Goal: Task Accomplishment & Management: Manage account settings

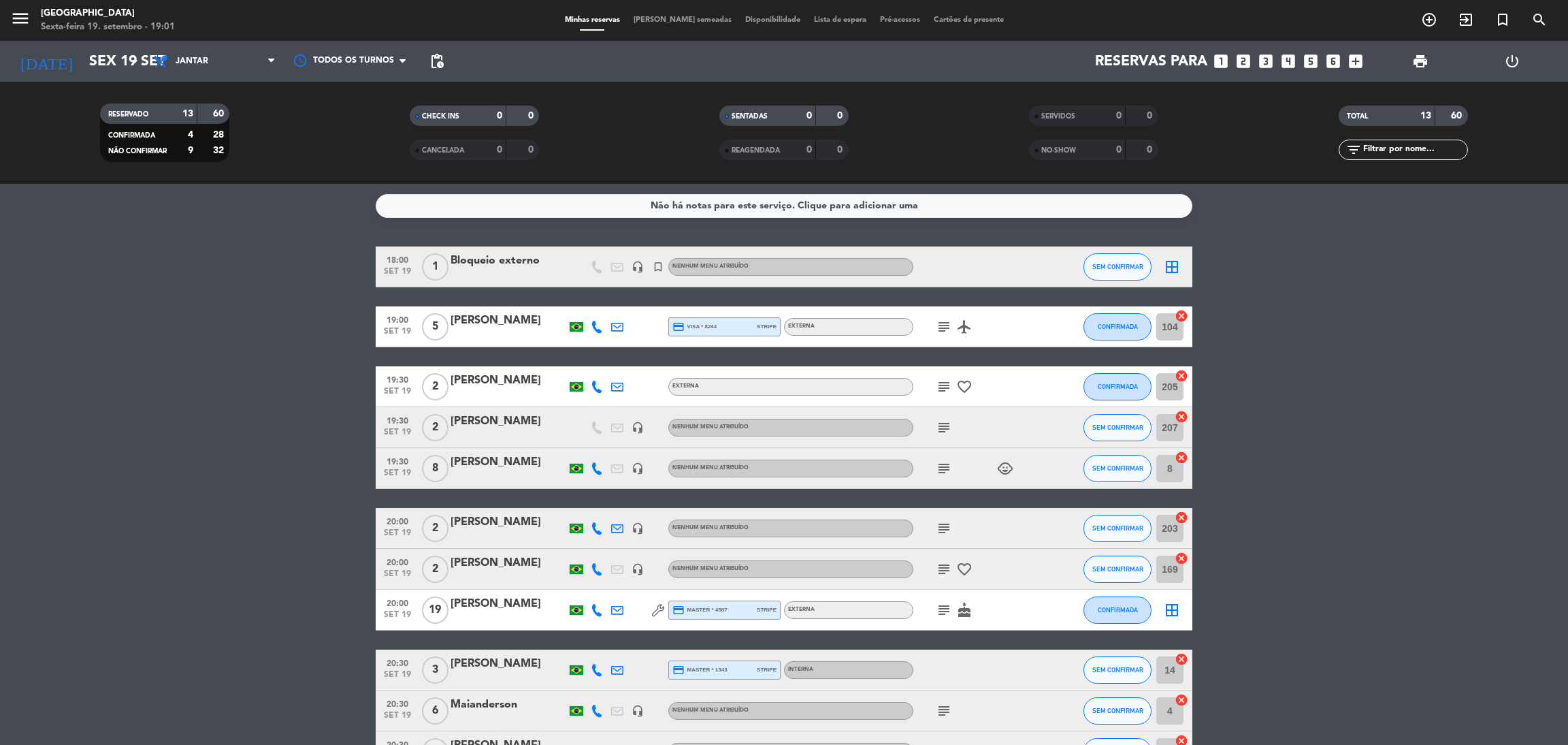
click at [1399, 503] on bookings-row "18:00 [DATE] 1 Bloqueio externo headset_mic turned_in_not Nenhum menu atribuído…" at bounding box center [784, 550] width 1568 height 607
click at [937, 429] on icon "subject" at bounding box center [943, 427] width 16 height 16
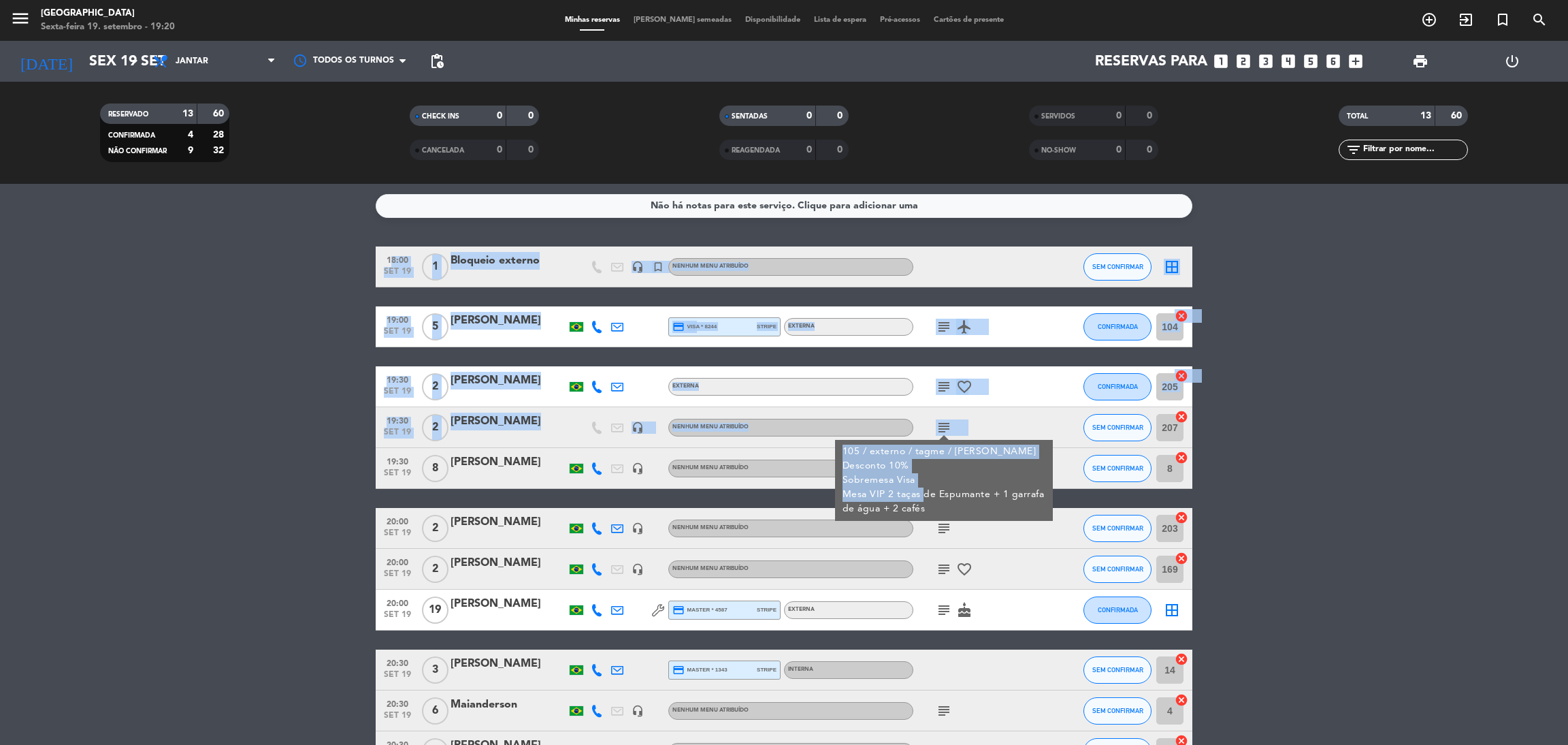
drag, startPoint x: 917, startPoint y: 498, endPoint x: 1304, endPoint y: 377, distance: 405.5
click at [1304, 377] on bookings-row "18:00 [DATE] 1 Bloqueio externo headset_mic turned_in_not Nenhum menu atribuído…" at bounding box center [784, 550] width 1568 height 607
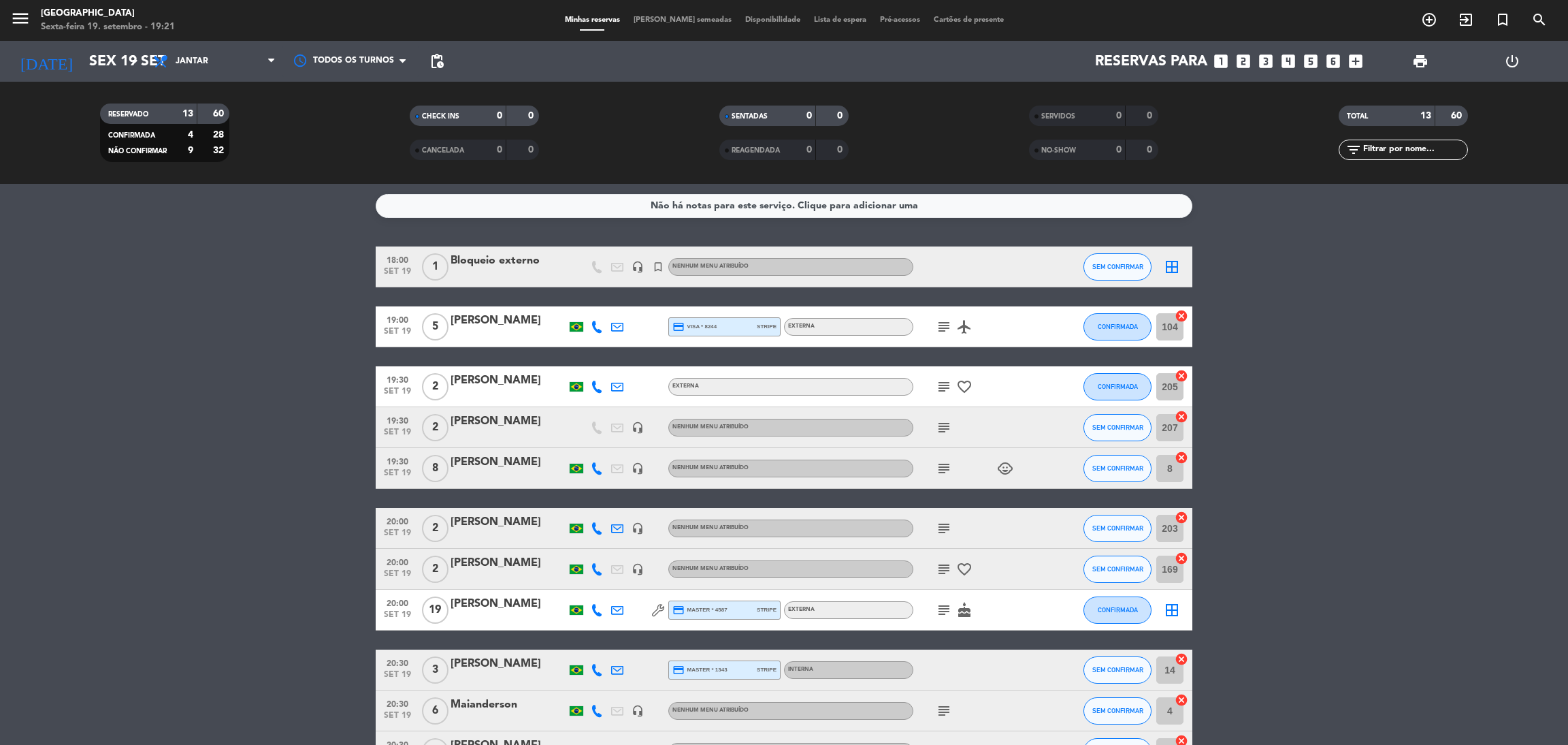
click at [1304, 377] on bookings-row "18:00 [DATE] 1 Bloqueio externo headset_mic turned_in_not Nenhum menu atribuído…" at bounding box center [784, 550] width 1568 height 607
click at [944, 427] on icon "subject" at bounding box center [943, 427] width 16 height 16
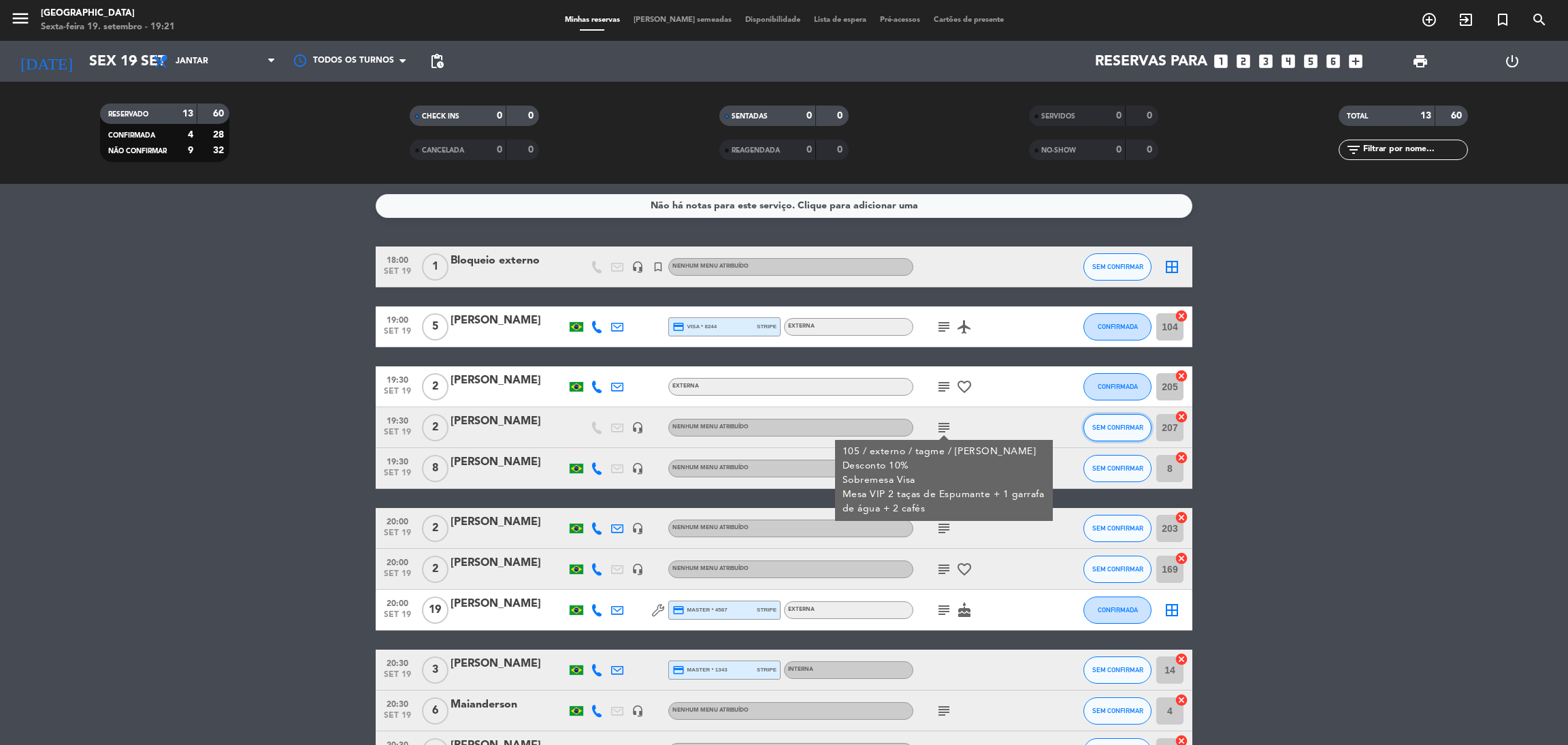
click at [1125, 433] on button "SEM CONFIRMAR" at bounding box center [1118, 427] width 68 height 27
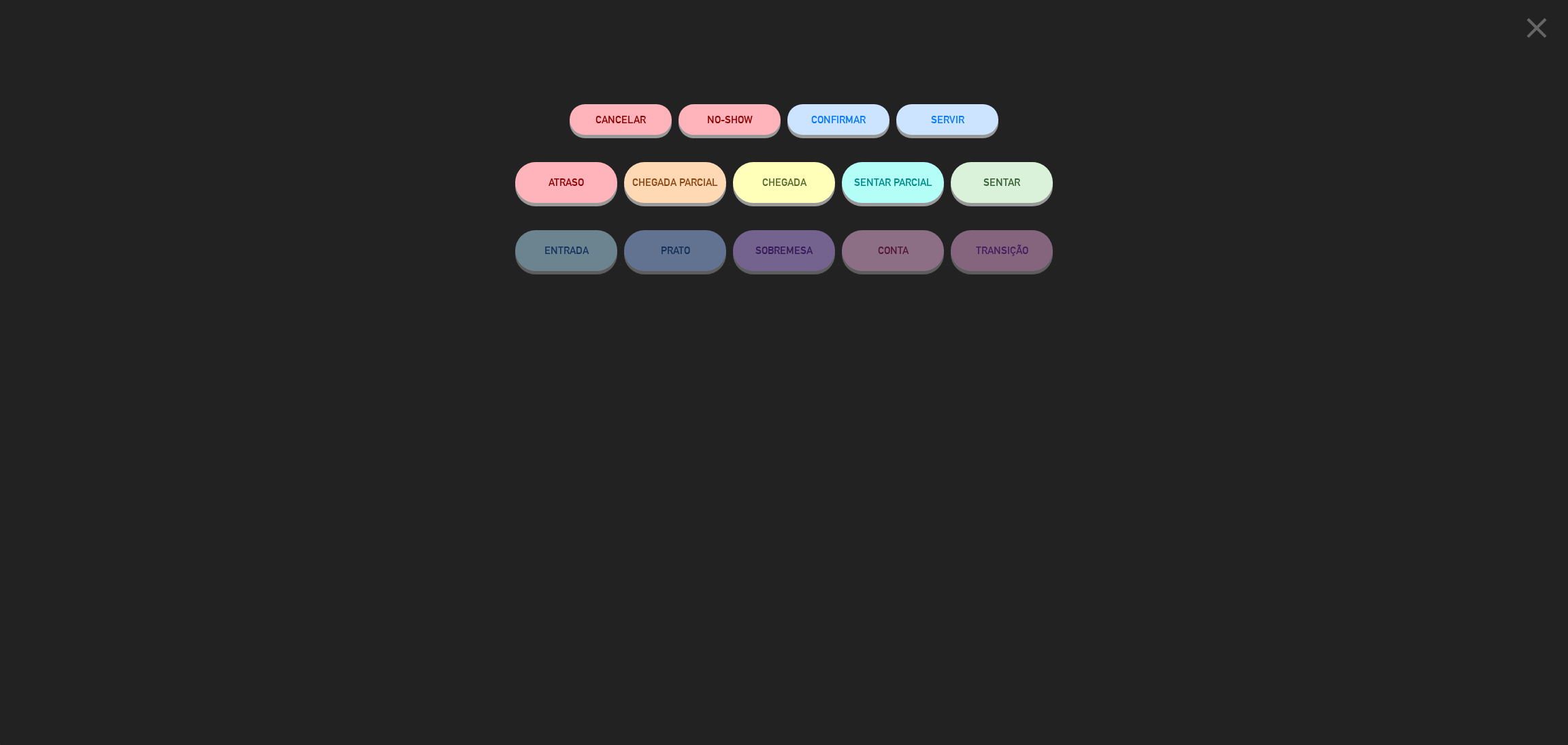
click at [1005, 168] on button "SENTAR" at bounding box center [1002, 182] width 102 height 41
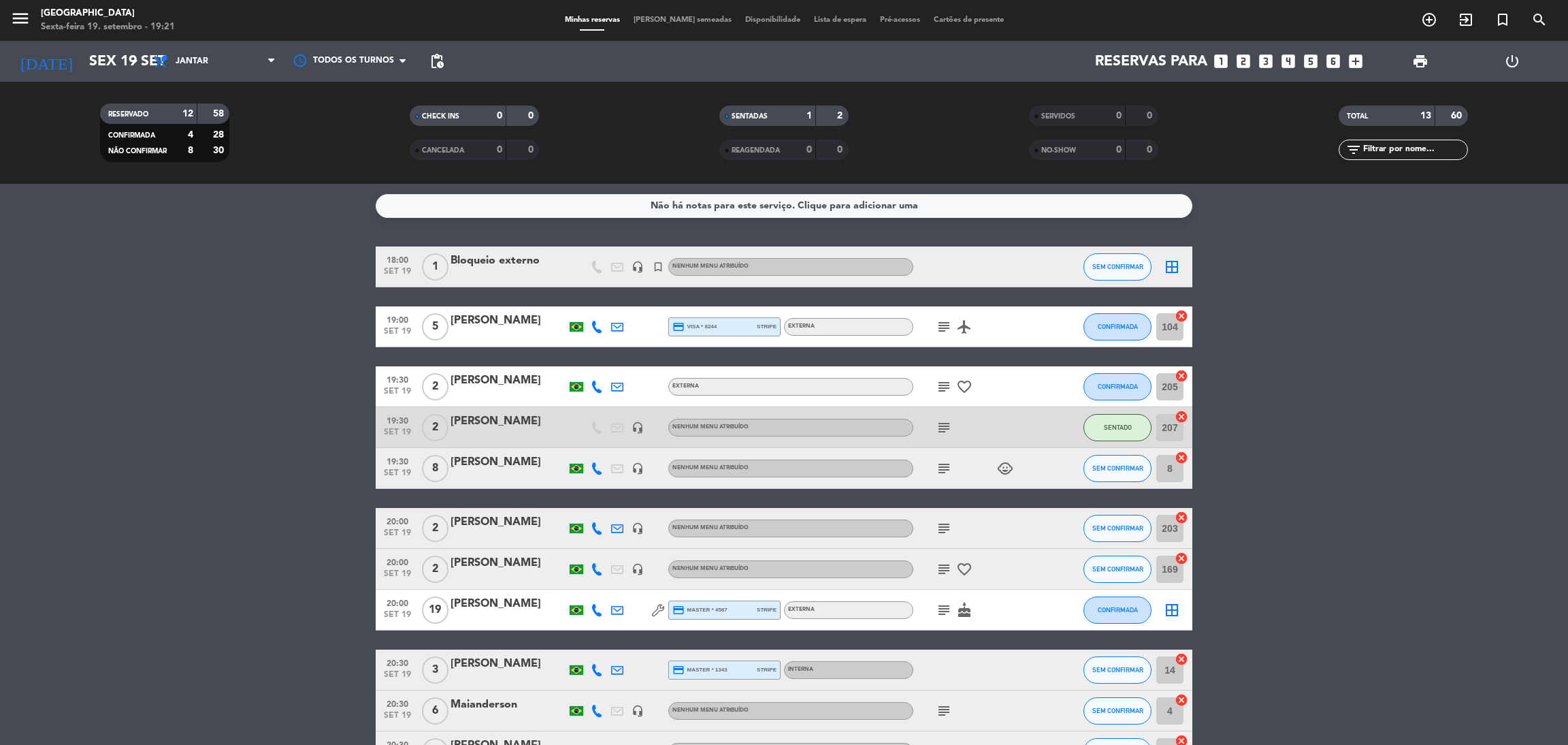
click at [1305, 392] on bookings-row "18:00 [DATE] 1 Bloqueio externo headset_mic turned_in_not Nenhum menu atribuído…" at bounding box center [784, 550] width 1568 height 607
click at [1423, 151] on input "text" at bounding box center [1415, 149] width 105 height 15
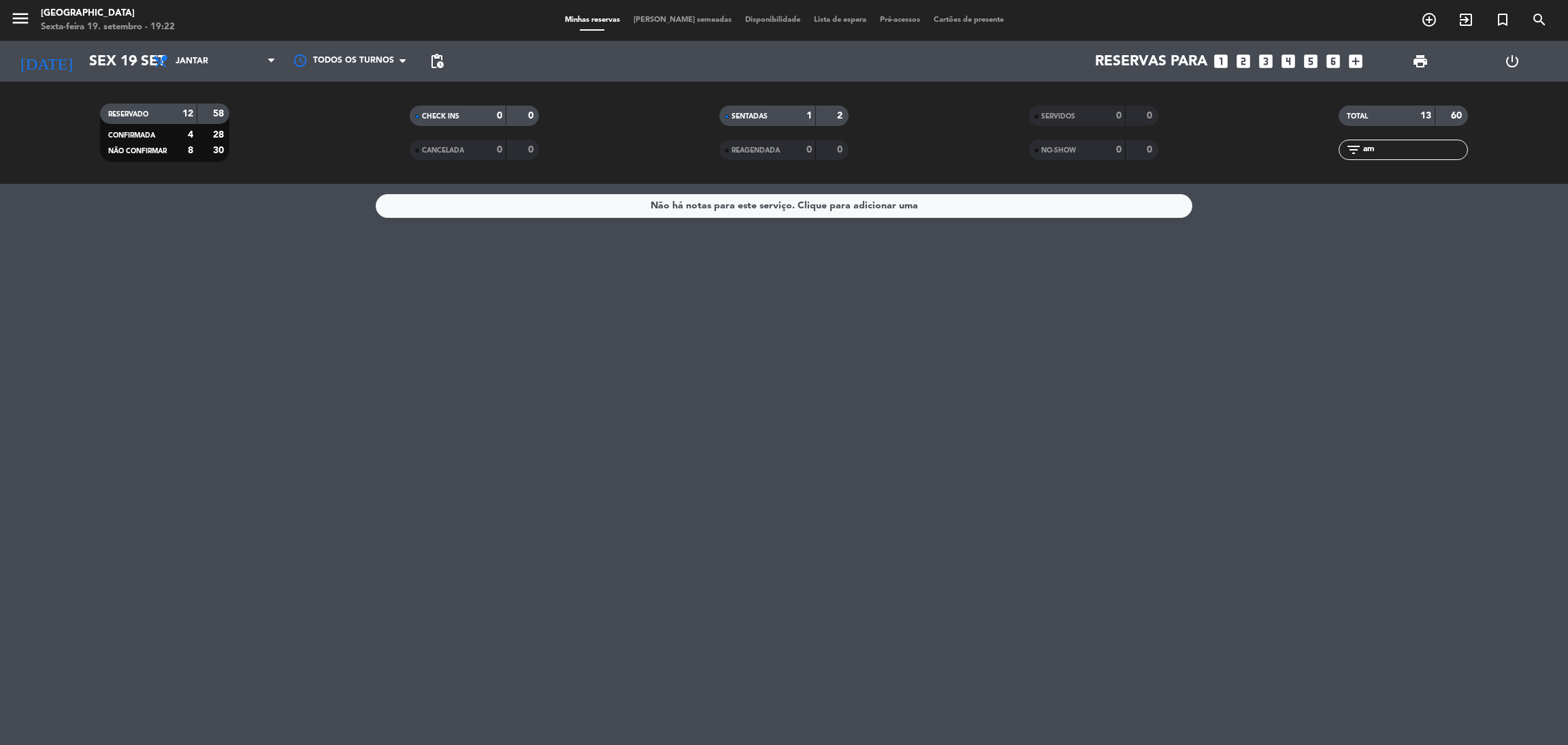
type input "a"
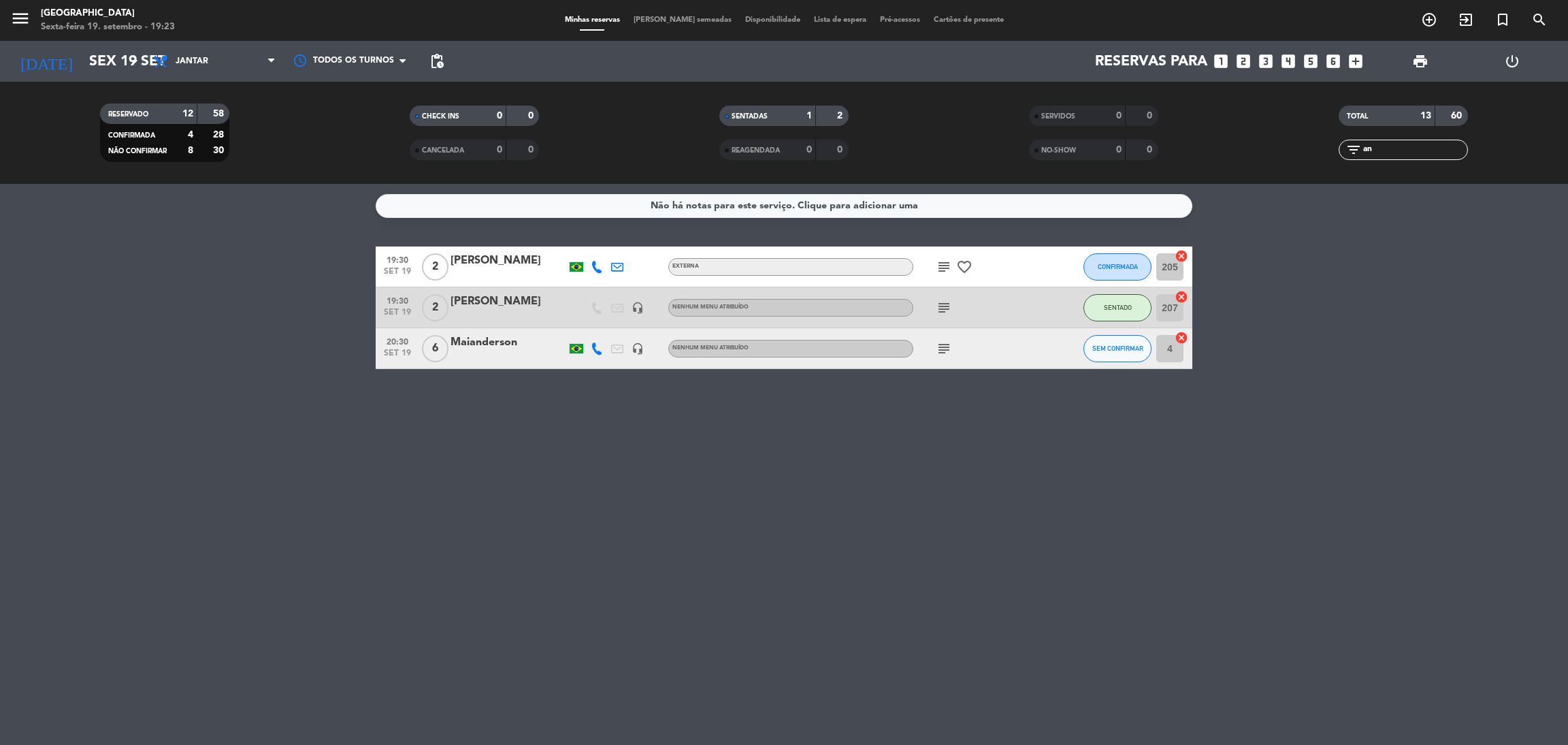
click at [1373, 160] on div "TOTAL 13 60 filter_list an" at bounding box center [1403, 132] width 310 height 75
click at [1402, 144] on input "an" at bounding box center [1415, 149] width 105 height 15
type input "a"
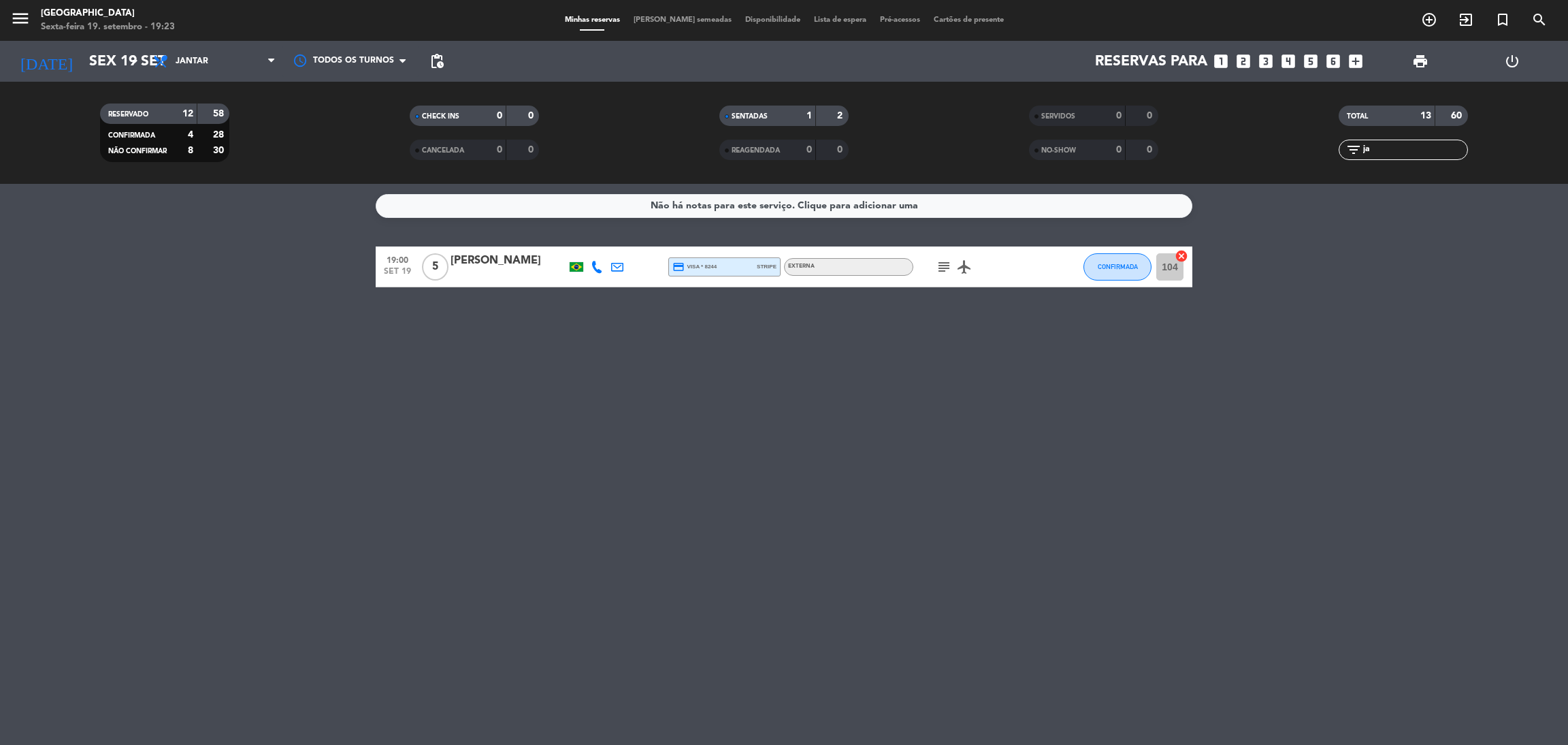
click at [940, 267] on icon "subject" at bounding box center [943, 267] width 16 height 16
click at [1406, 153] on input "ja" at bounding box center [1415, 149] width 105 height 15
type input "j"
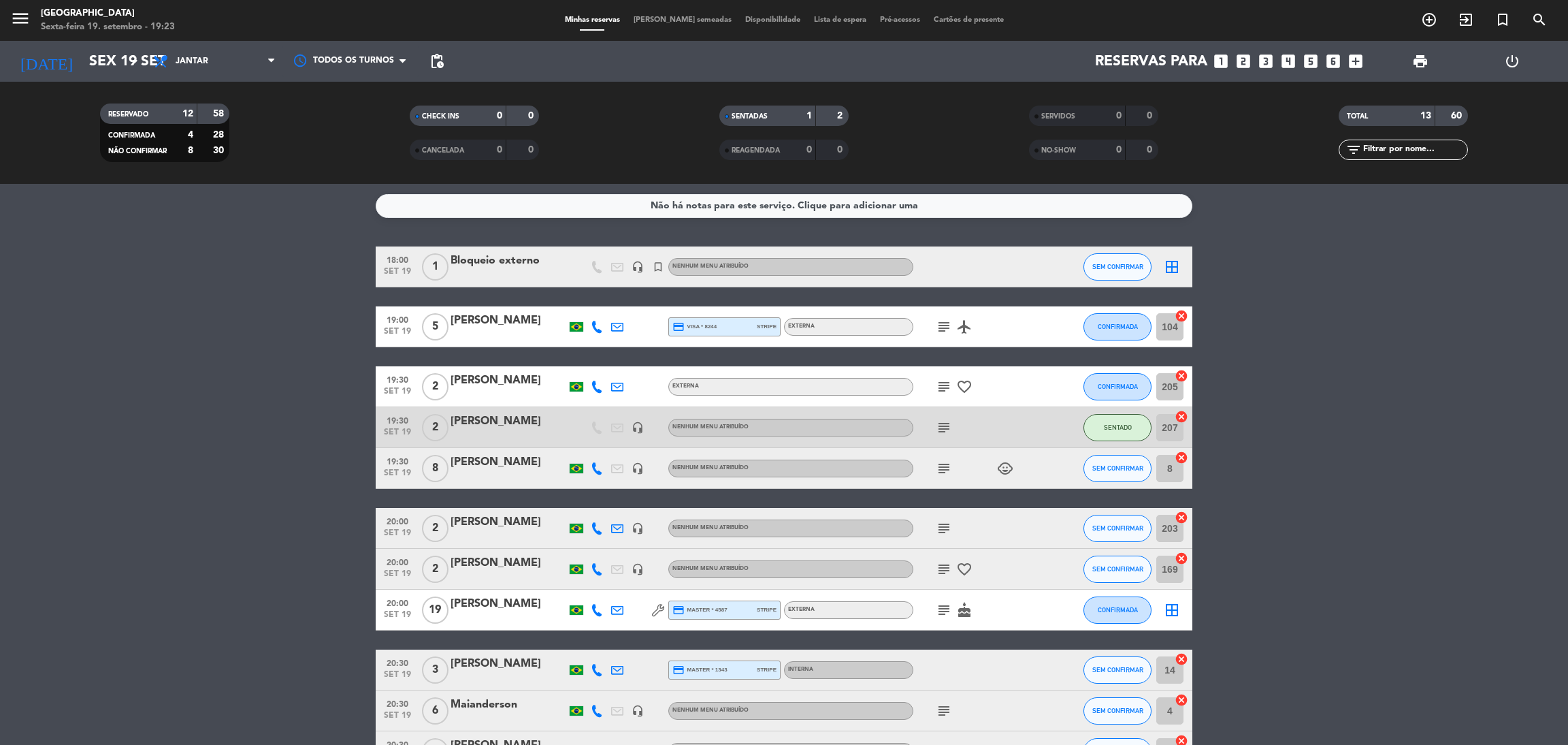
click at [943, 327] on icon "subject" at bounding box center [943, 326] width 16 height 16
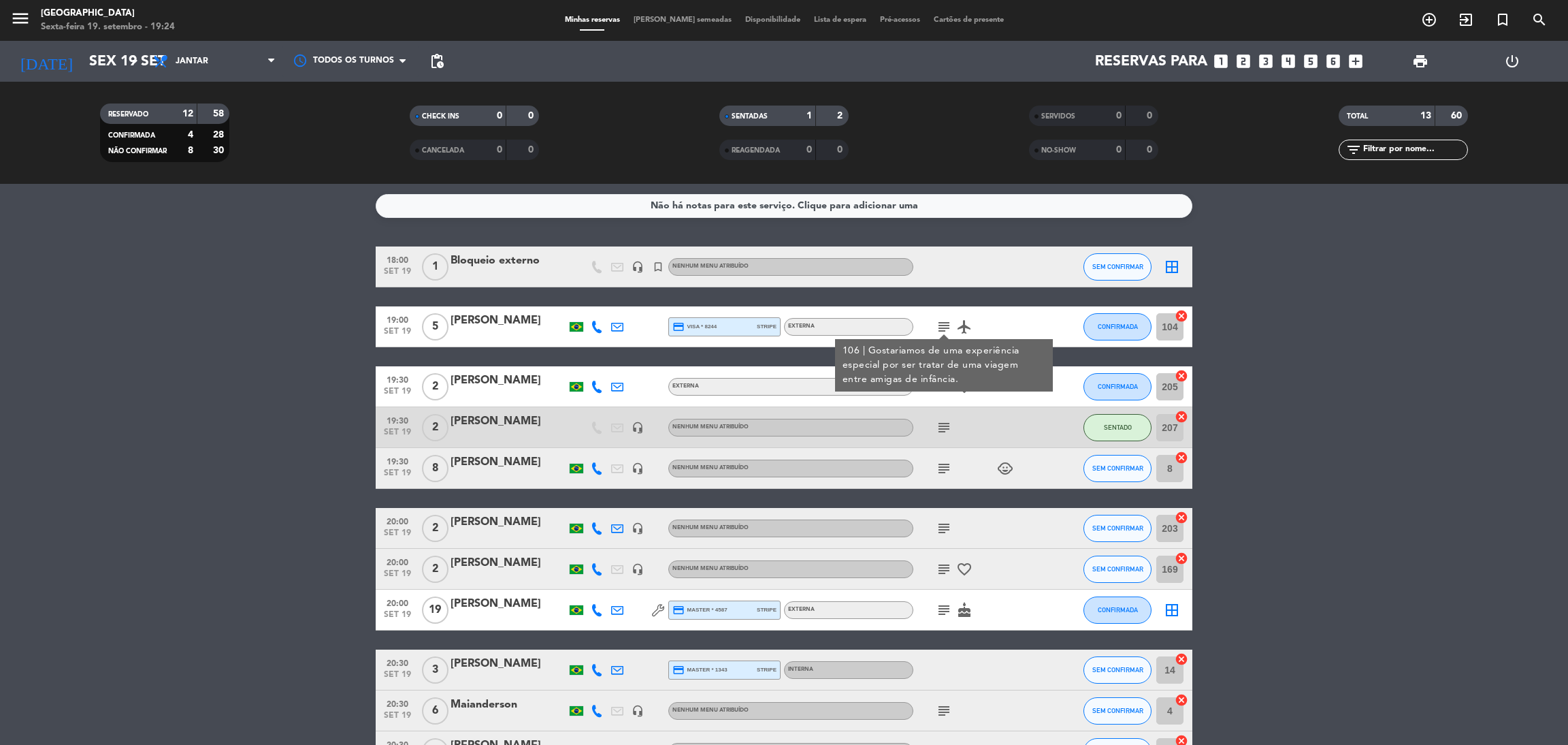
click at [1297, 365] on bookings-row "18:00 [DATE] 1 Bloqueio externo headset_mic turned_in_not Nenhum menu atribuído…" at bounding box center [784, 550] width 1568 height 607
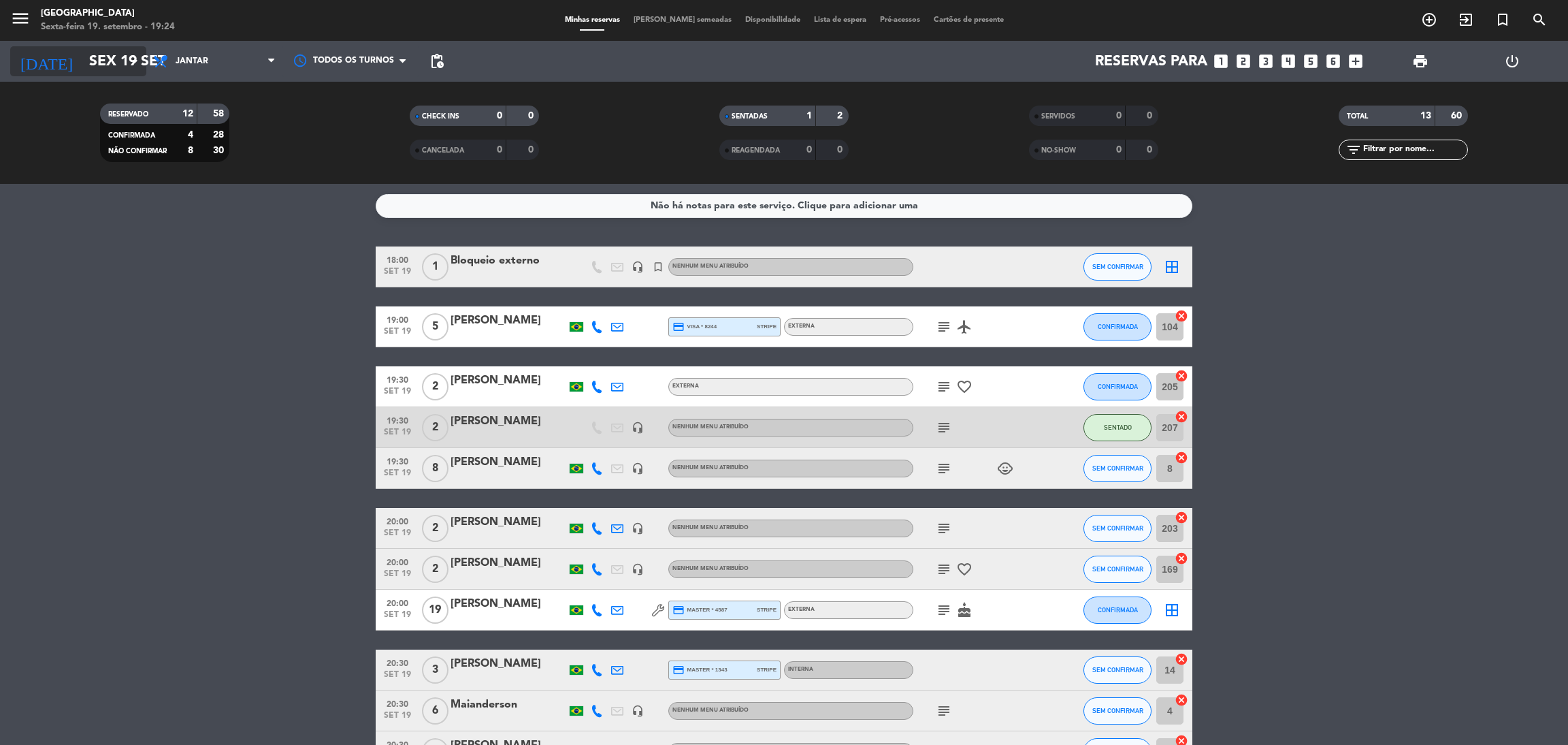
click at [104, 57] on input "Sex 19 set" at bounding box center [175, 61] width 187 height 31
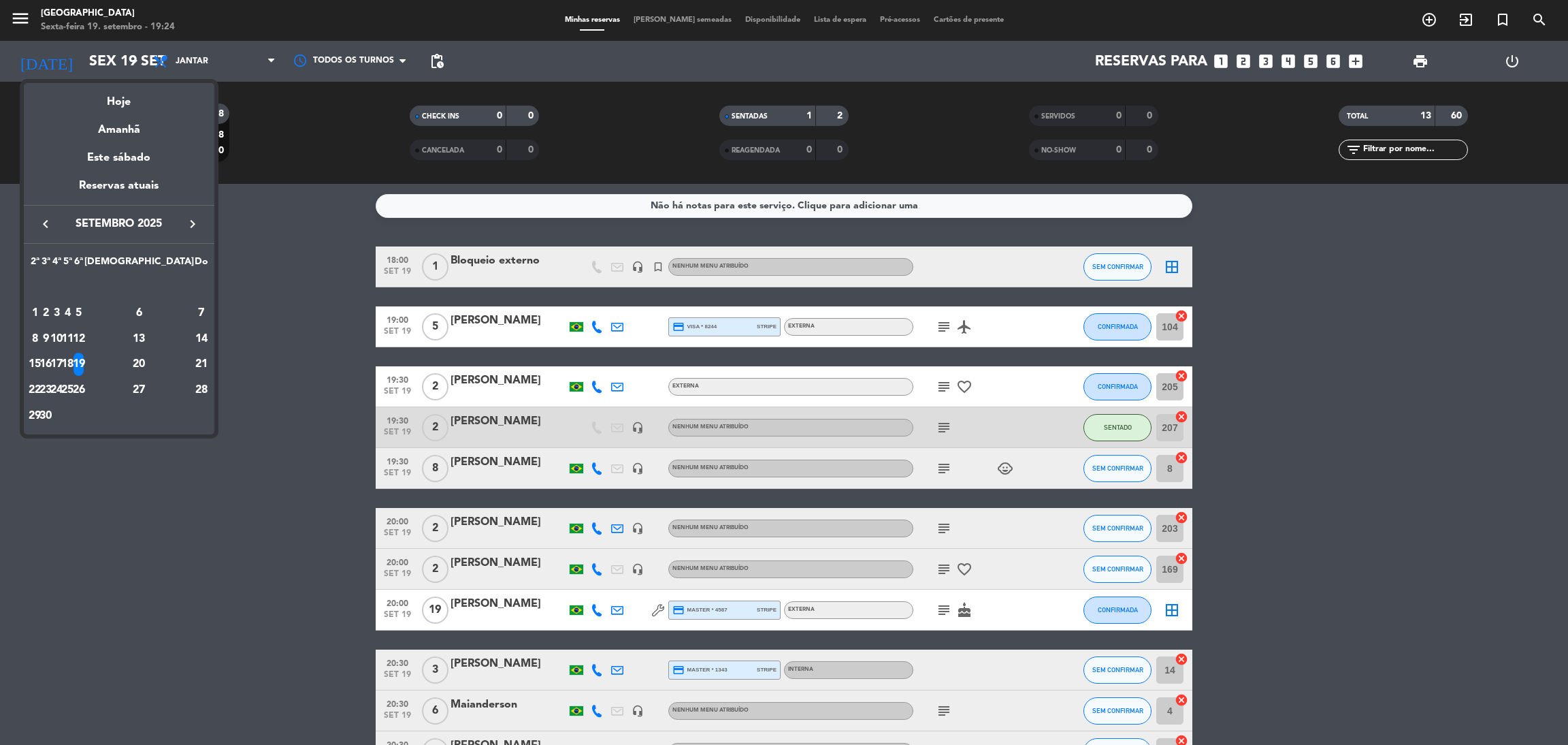
click at [193, 222] on icon "keyboard_arrow_right" at bounding box center [193, 224] width 16 height 16
click at [51, 339] on div "7" at bounding box center [45, 339] width 10 height 23
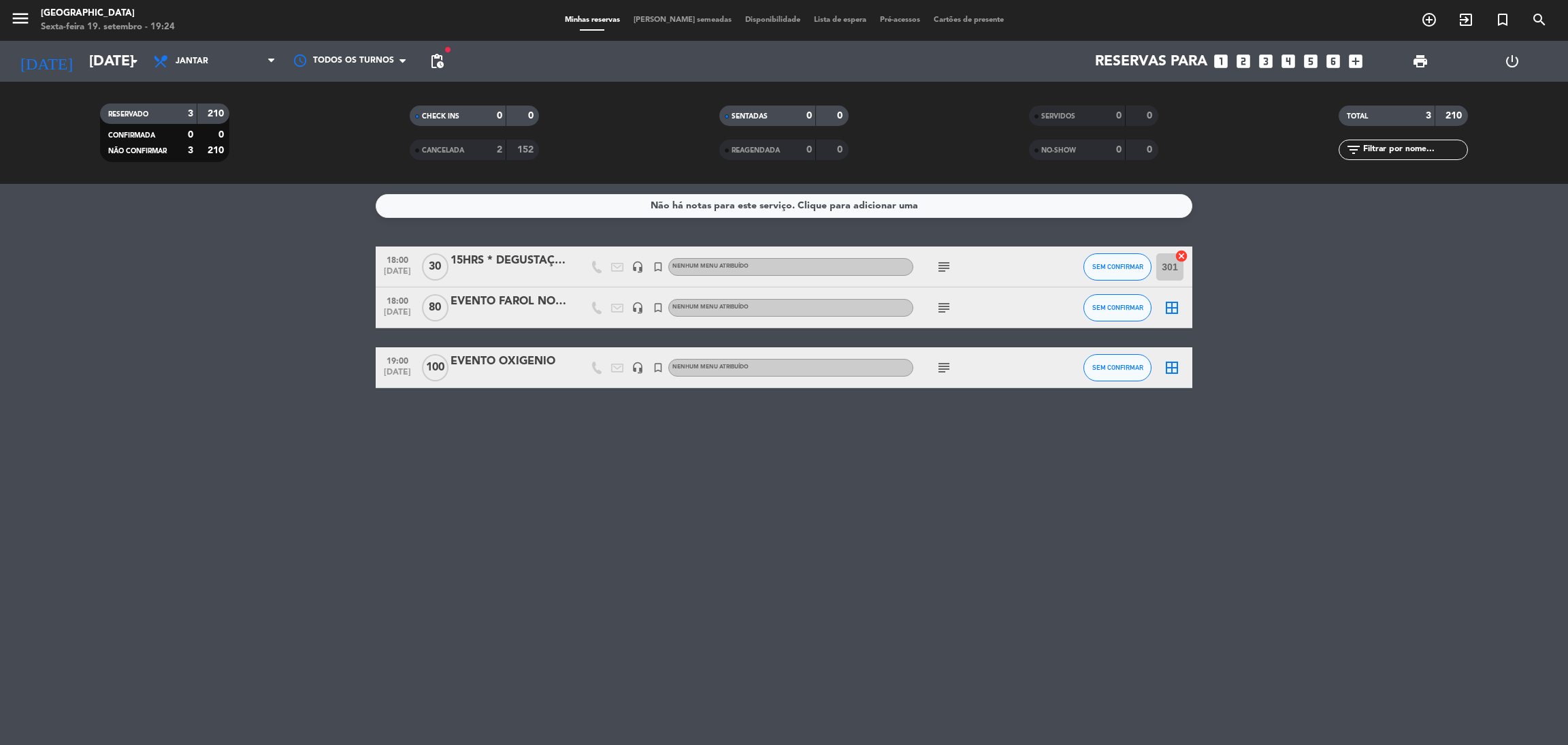
click at [943, 265] on icon "subject" at bounding box center [943, 267] width 16 height 16
click at [900, 478] on div "Não há notas para este serviço. Clique para adicionar uma 18:00 [DATE] 15HRS * …" at bounding box center [784, 464] width 1568 height 561
click at [941, 306] on icon "subject" at bounding box center [943, 307] width 16 height 16
click at [941, 363] on icon "subject" at bounding box center [943, 368] width 16 height 16
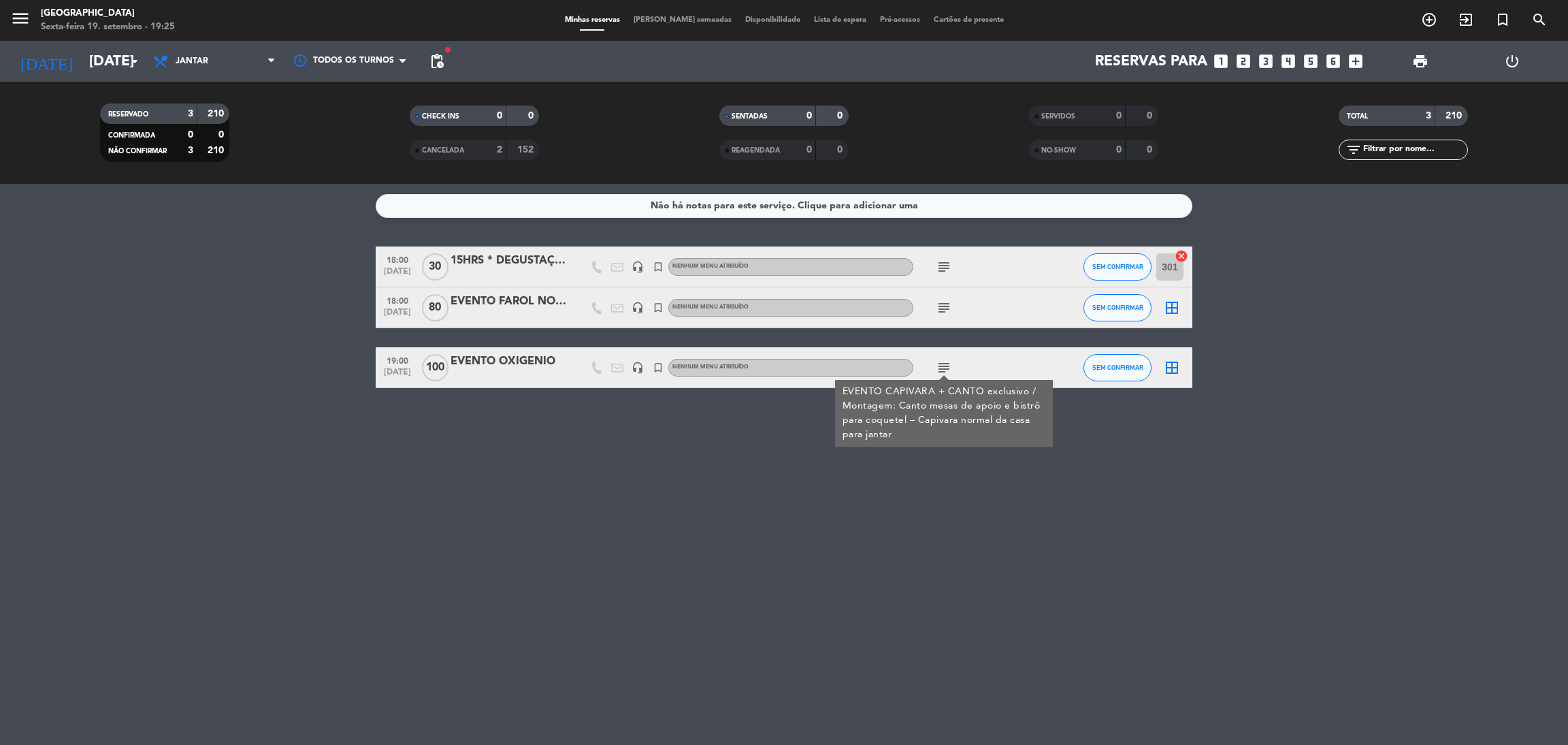
click at [910, 553] on div "Não há notas para este serviço. Clique para adicionar uma 18:00 [DATE] 15HRS * …" at bounding box center [784, 464] width 1568 height 561
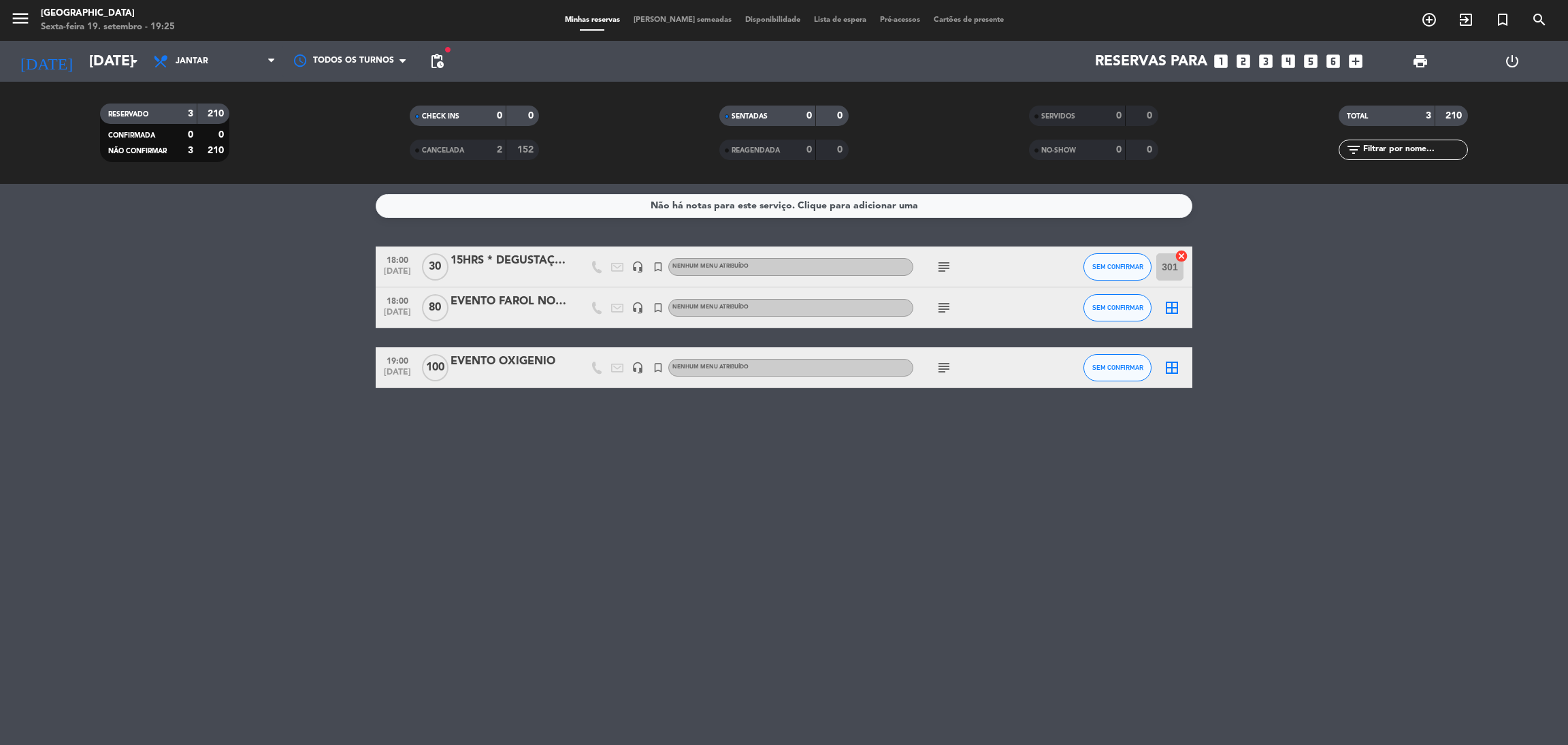
click at [943, 368] on icon "subject" at bounding box center [943, 368] width 16 height 16
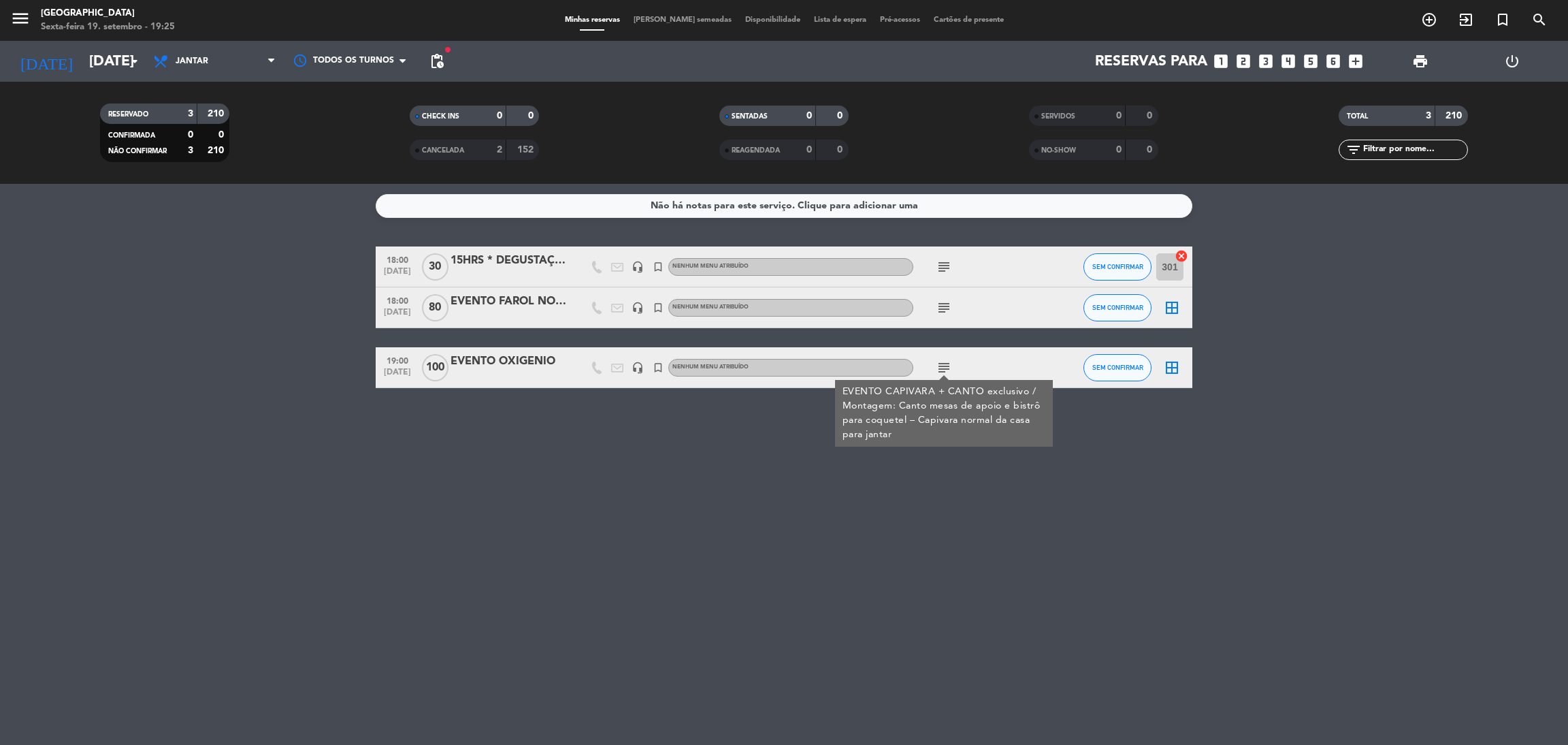
click at [897, 535] on div "Não há notas para este serviço. Clique para adicionar uma 18:00 [DATE] 15HRS * …" at bounding box center [784, 464] width 1568 height 561
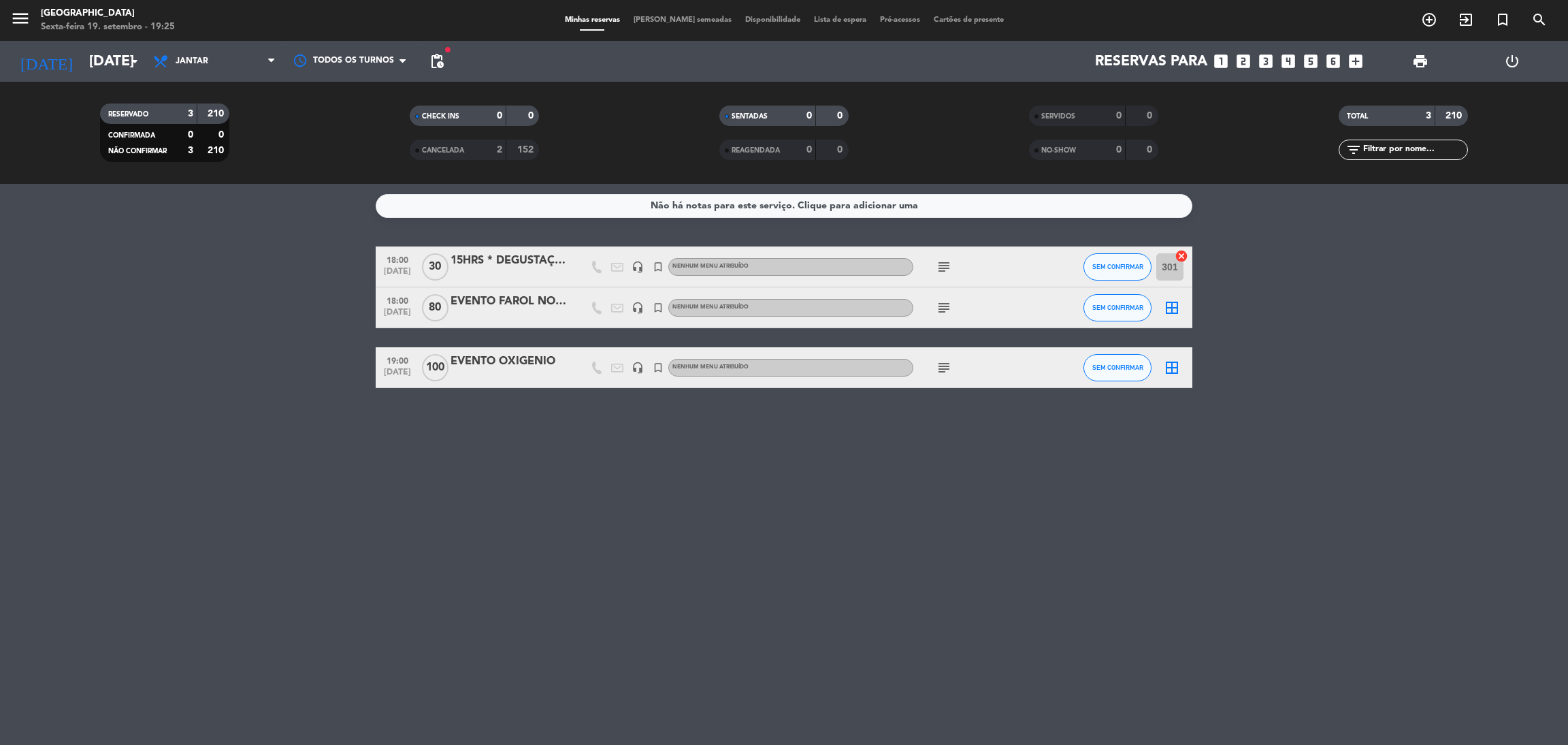
click at [918, 467] on div "Não há notas para este serviço. Clique para adicionar uma 18:00 [DATE] 15HRS * …" at bounding box center [784, 464] width 1568 height 561
click at [941, 363] on icon "subject" at bounding box center [943, 368] width 16 height 16
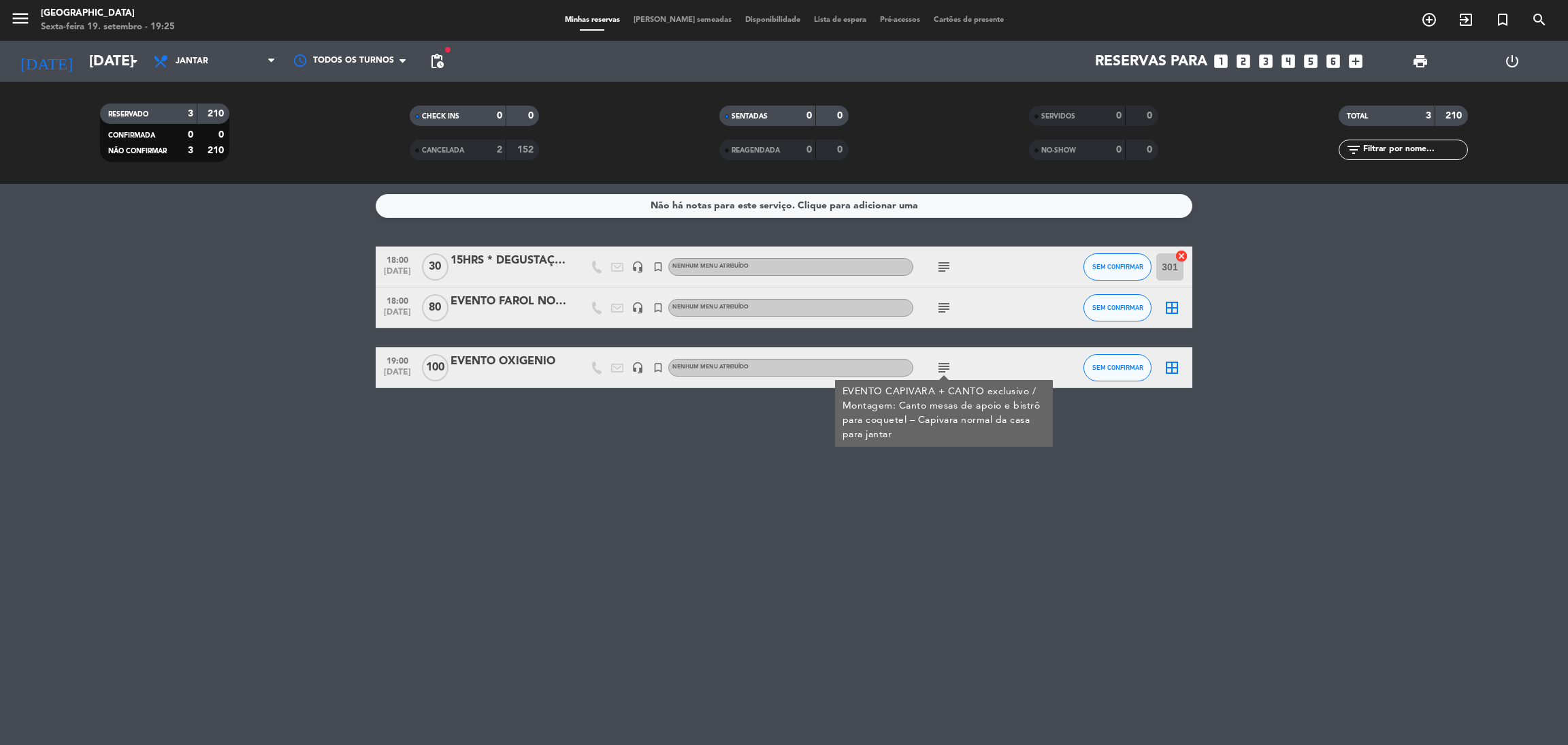
click at [919, 491] on div "Não há notas para este serviço. Clique para adicionar uma 18:00 [DATE] 15HRS * …" at bounding box center [784, 464] width 1568 height 561
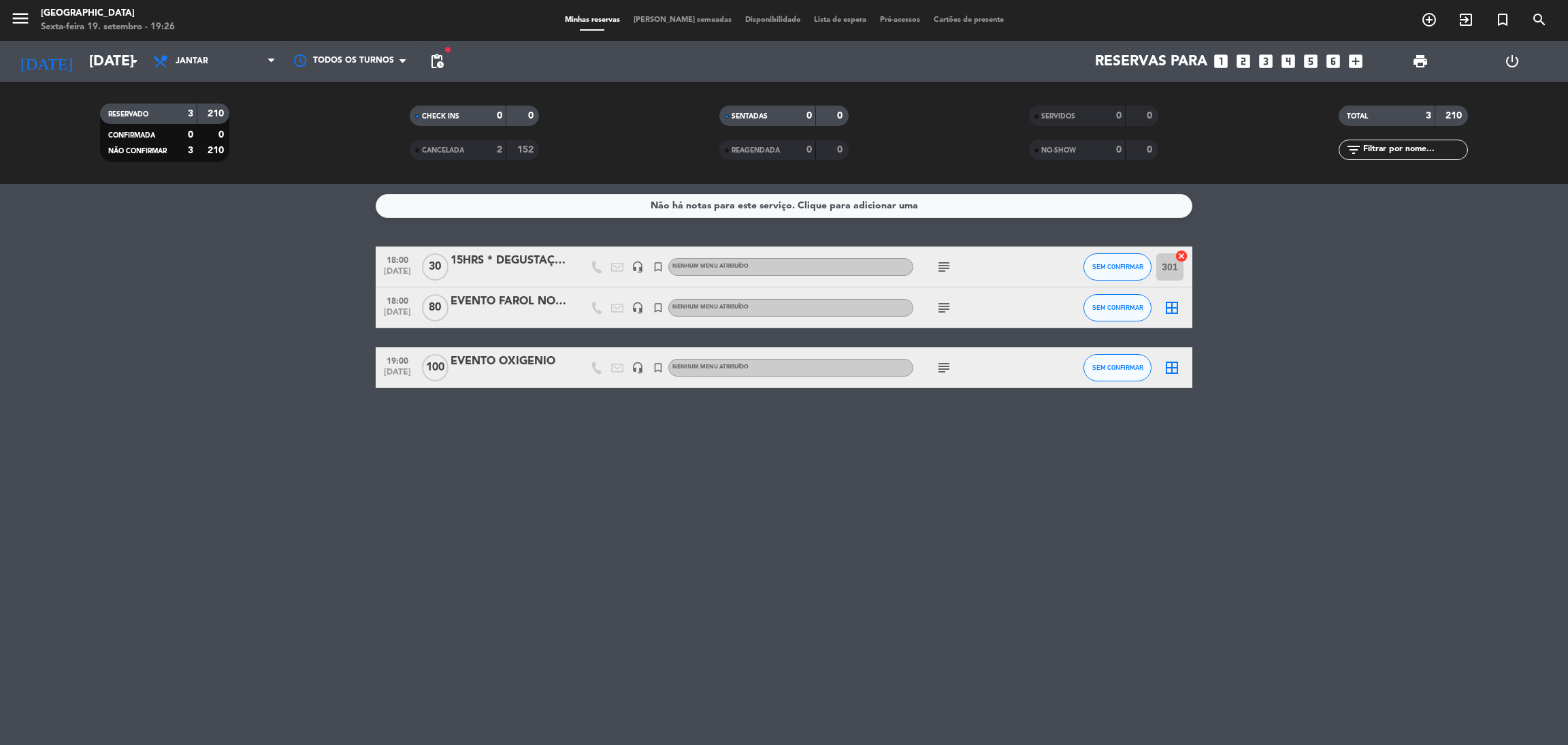
click at [943, 363] on icon "subject" at bounding box center [943, 368] width 16 height 16
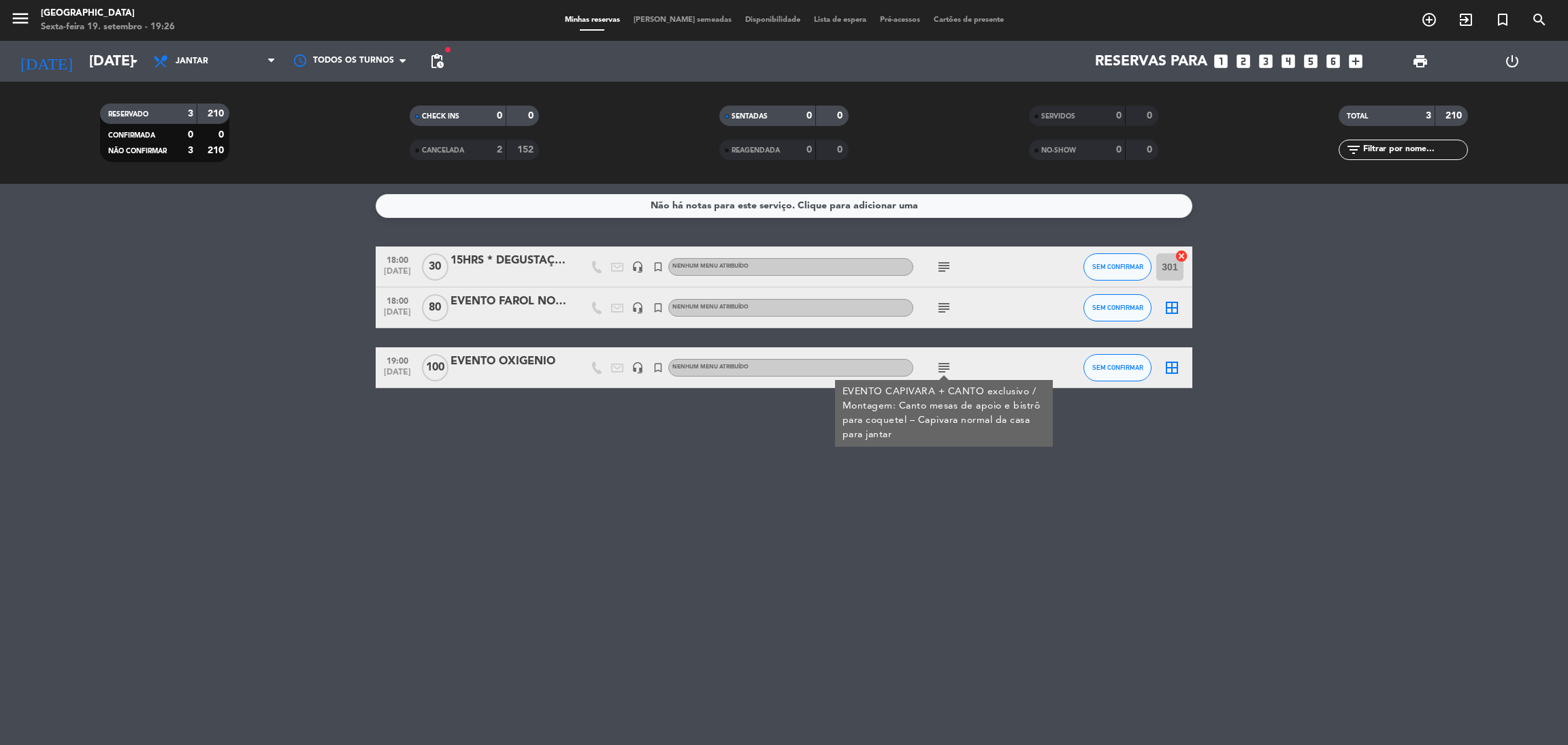
click at [637, 552] on div "Não há notas para este serviço. Clique para adicionar uma 18:00 [DATE] 15HRS * …" at bounding box center [784, 464] width 1568 height 561
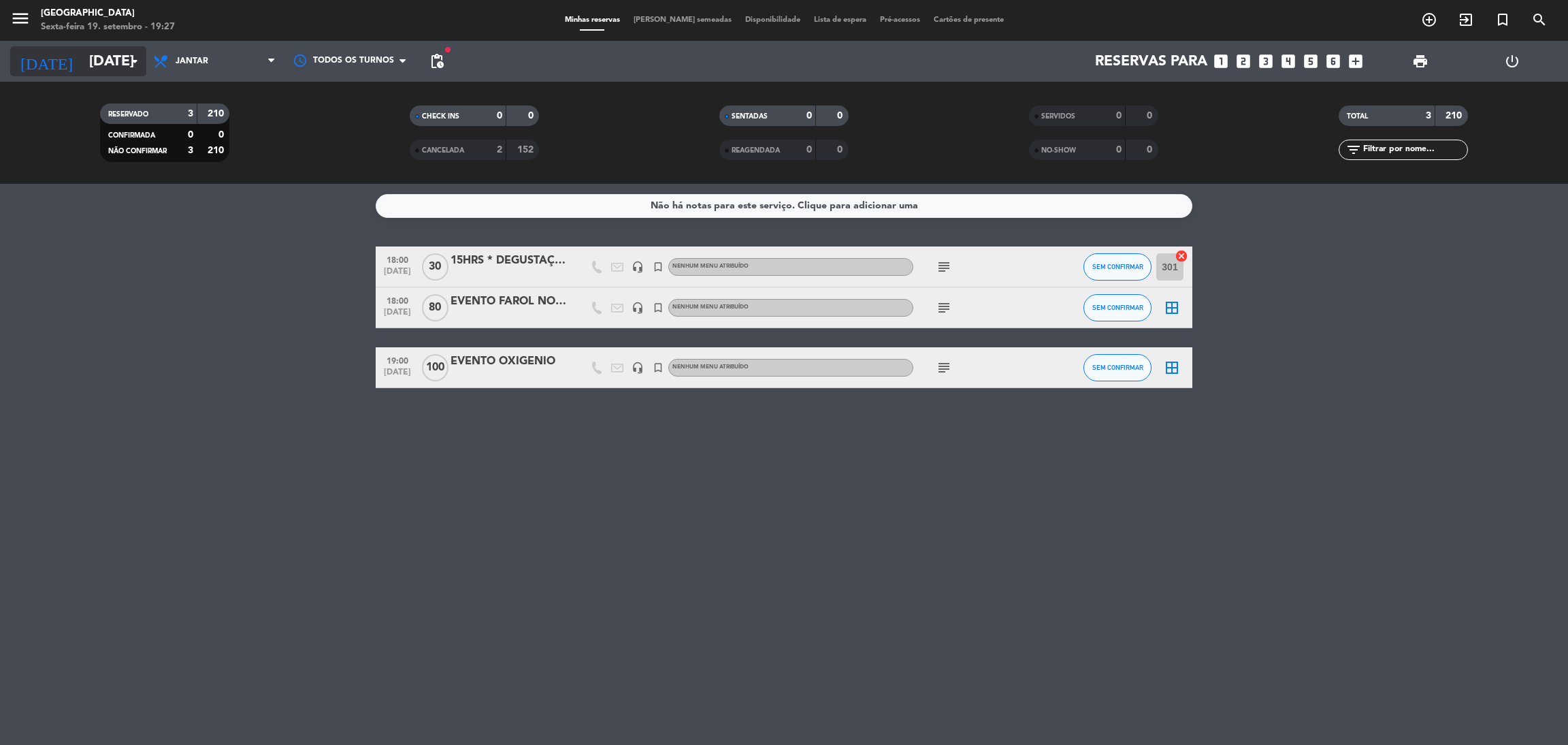
click at [88, 59] on input "[DATE]" at bounding box center [175, 61] width 187 height 31
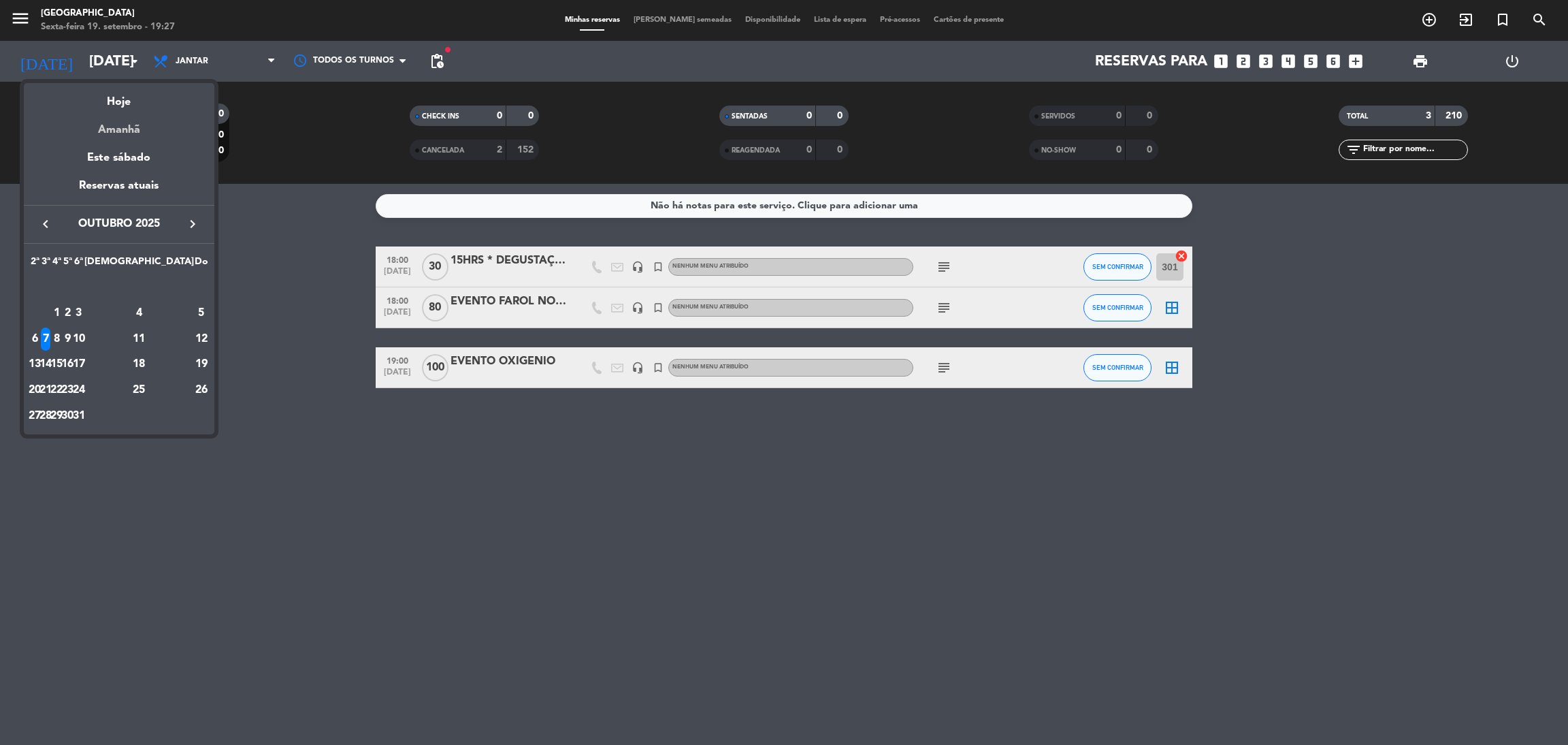
click at [121, 130] on div "Amanhã" at bounding box center [119, 124] width 190 height 28
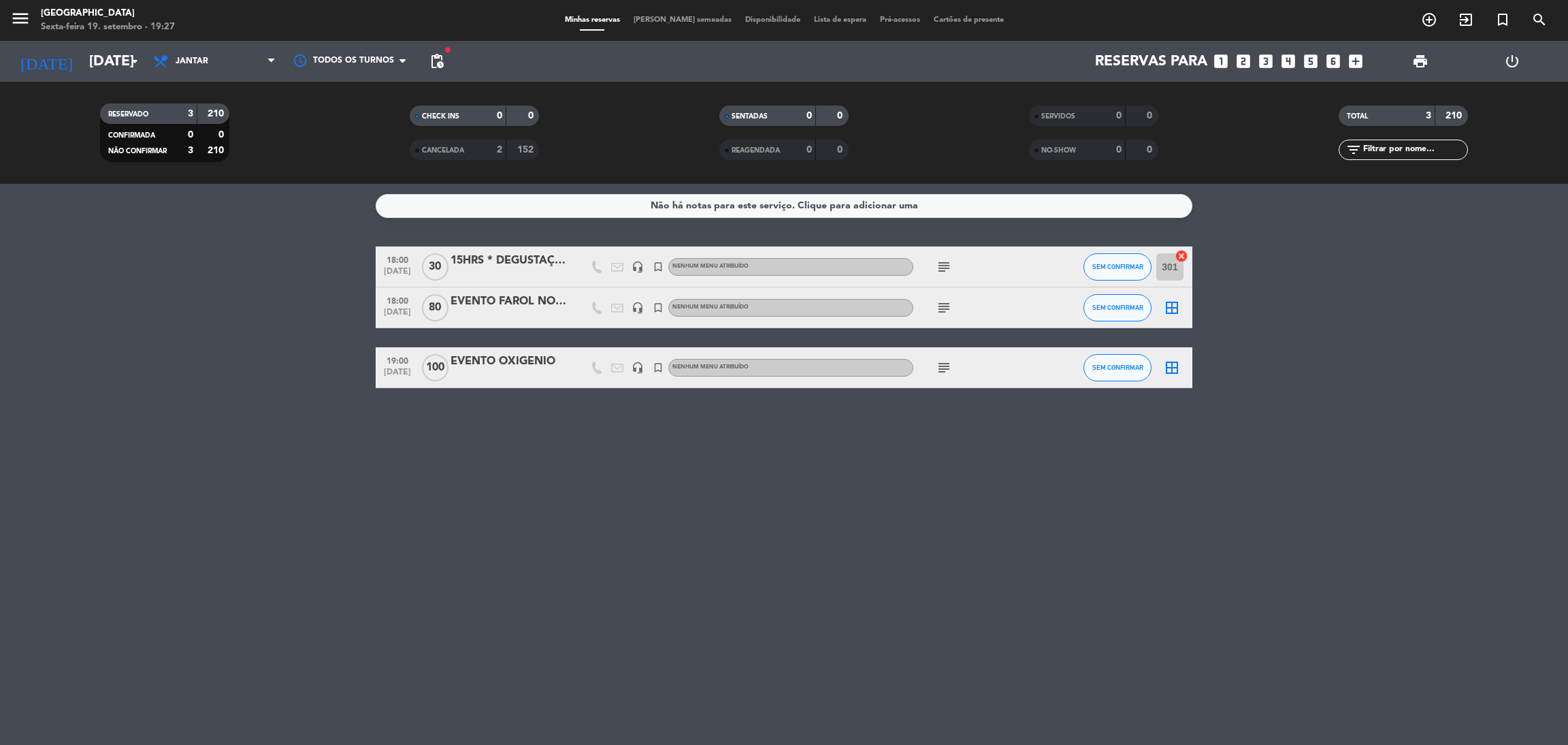
type input "Sáb 20 set"
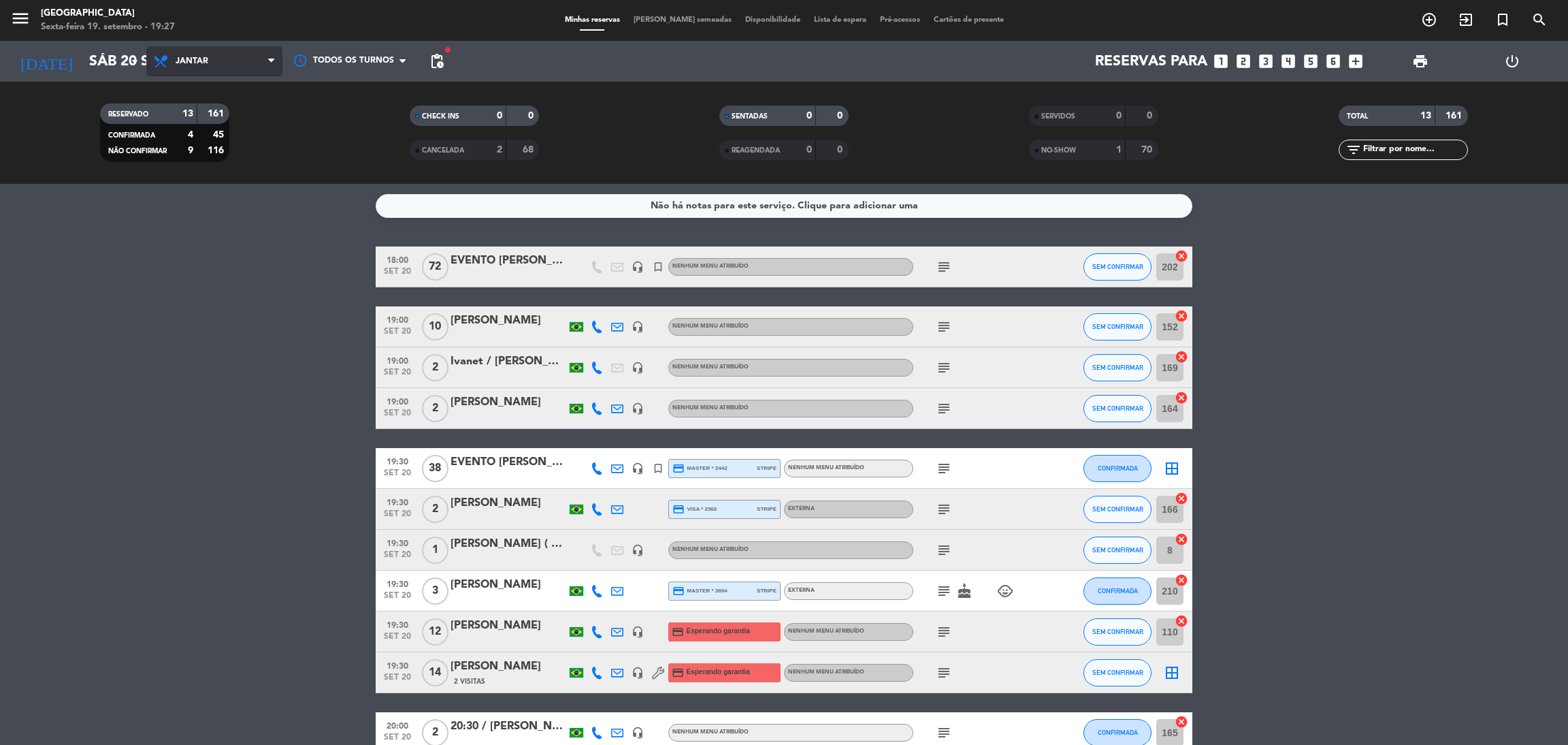
click at [210, 65] on span "Jantar" at bounding box center [215, 61] width 136 height 30
click at [199, 122] on div "menu [GEOGRAPHIC_DATA] Sexta-feira 19. setembro - 19:27 Minhas reservas Mesas s…" at bounding box center [784, 92] width 1568 height 184
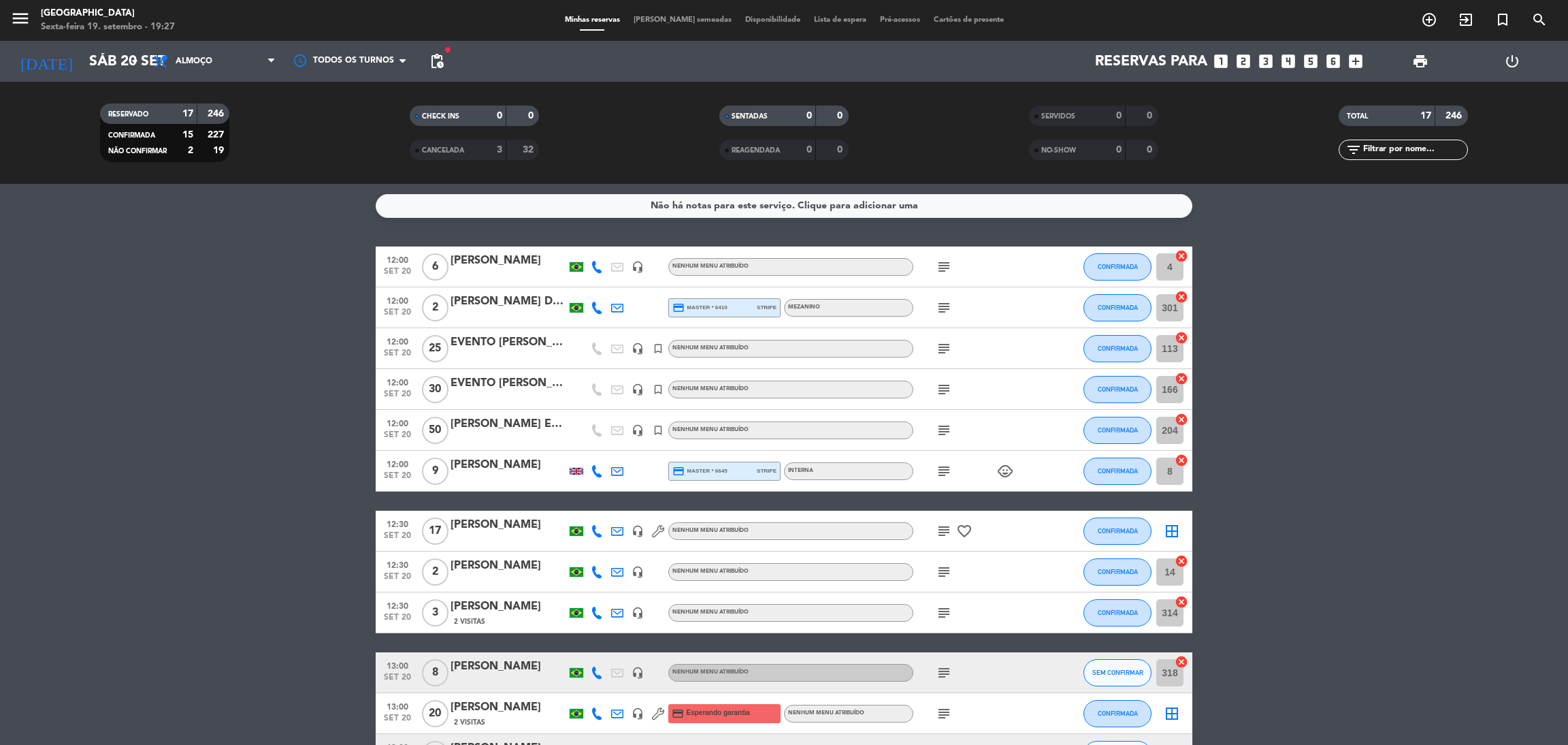
click at [946, 609] on icon "subject" at bounding box center [943, 613] width 16 height 16
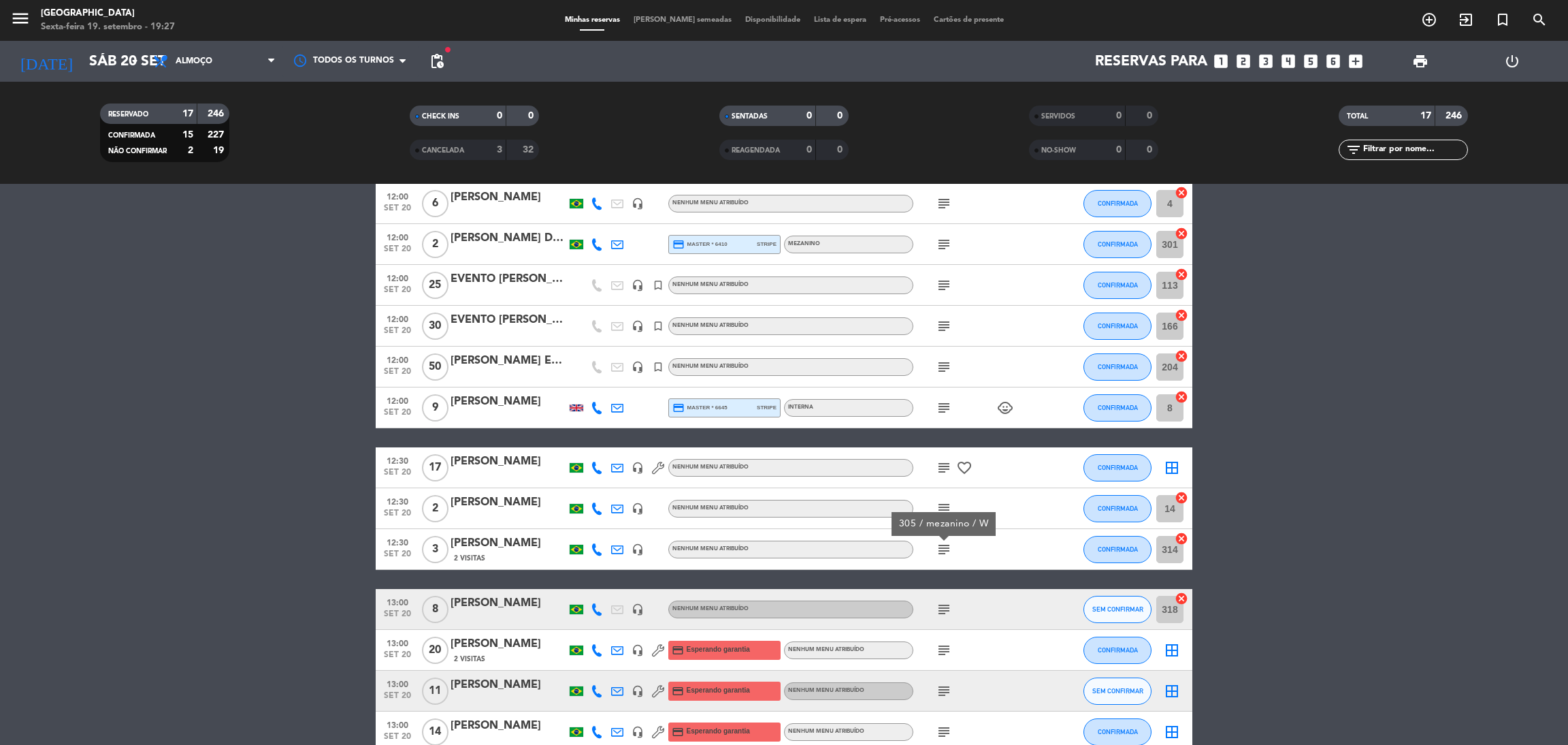
scroll to position [15, 0]
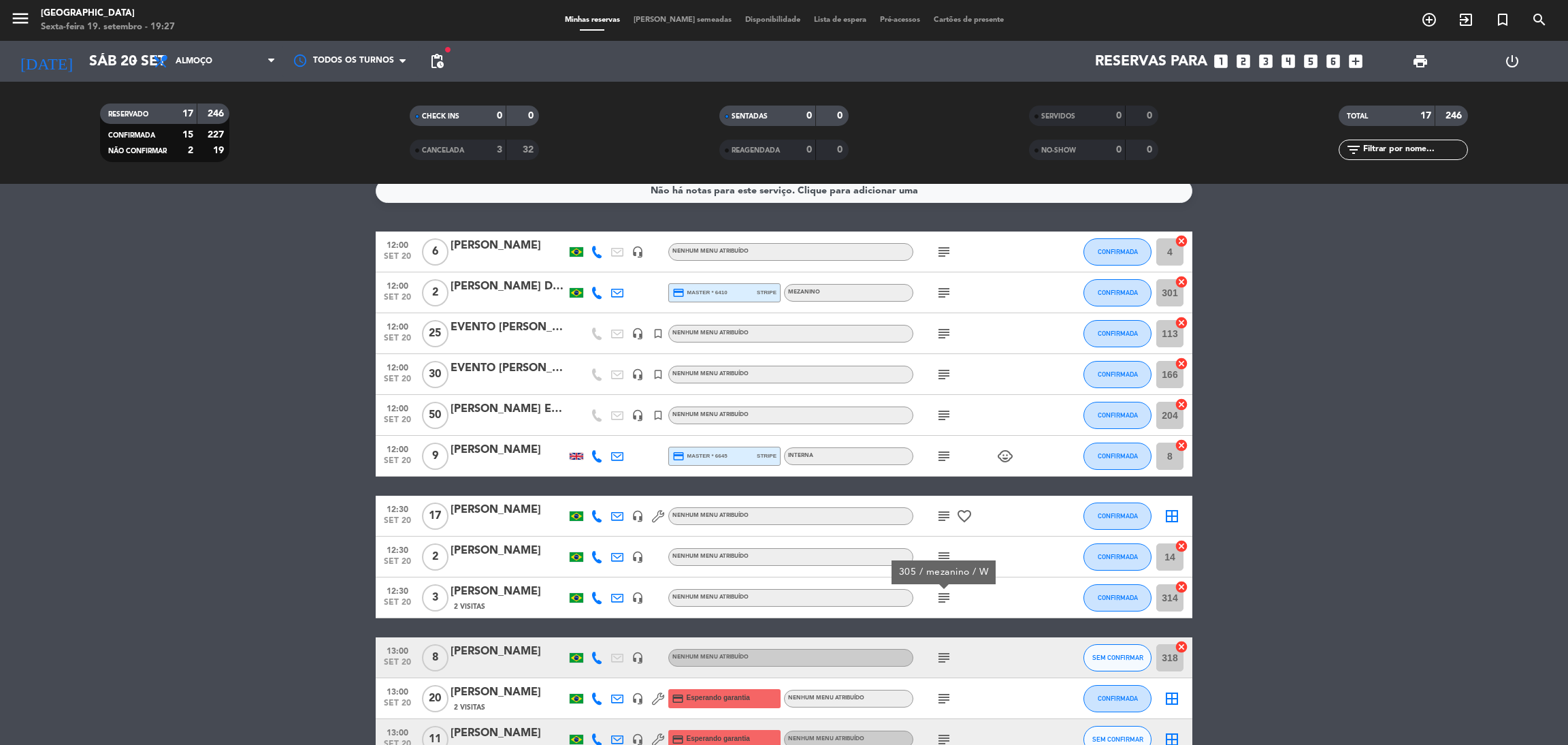
click at [459, 154] on span "CANCELADA" at bounding box center [443, 151] width 42 height 7
click at [517, 539] on div "12:30 [DATE] 2 [PERSON_NAME] headset_mic Nenhum menu atribuído subject CONFIRMA…" at bounding box center [784, 557] width 816 height 41
click at [942, 247] on icon "subject" at bounding box center [943, 252] width 16 height 16
click at [943, 291] on icon "subject" at bounding box center [943, 292] width 16 height 16
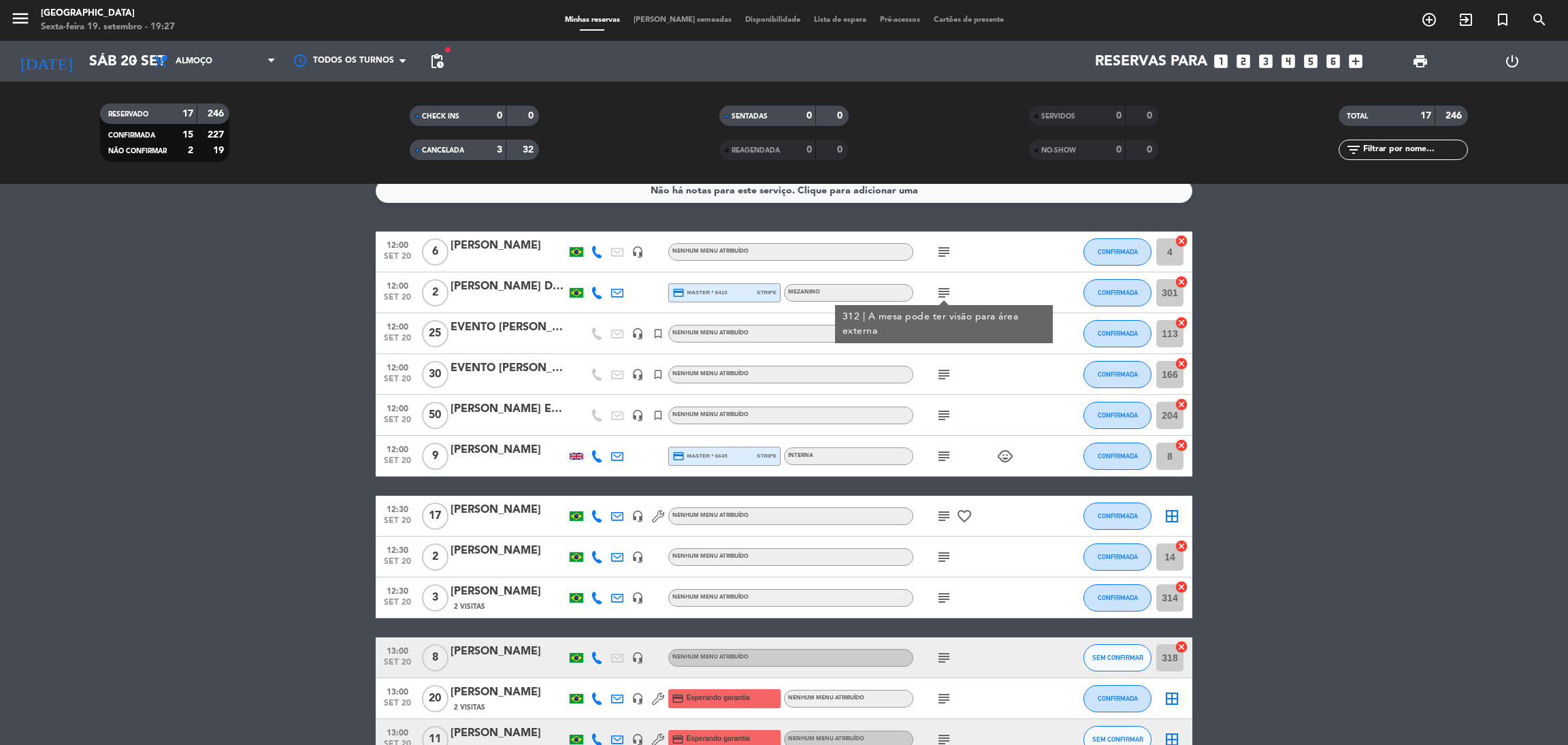
click at [946, 349] on div "subject" at bounding box center [974, 333] width 122 height 41
click at [943, 336] on icon "subject" at bounding box center [943, 333] width 16 height 16
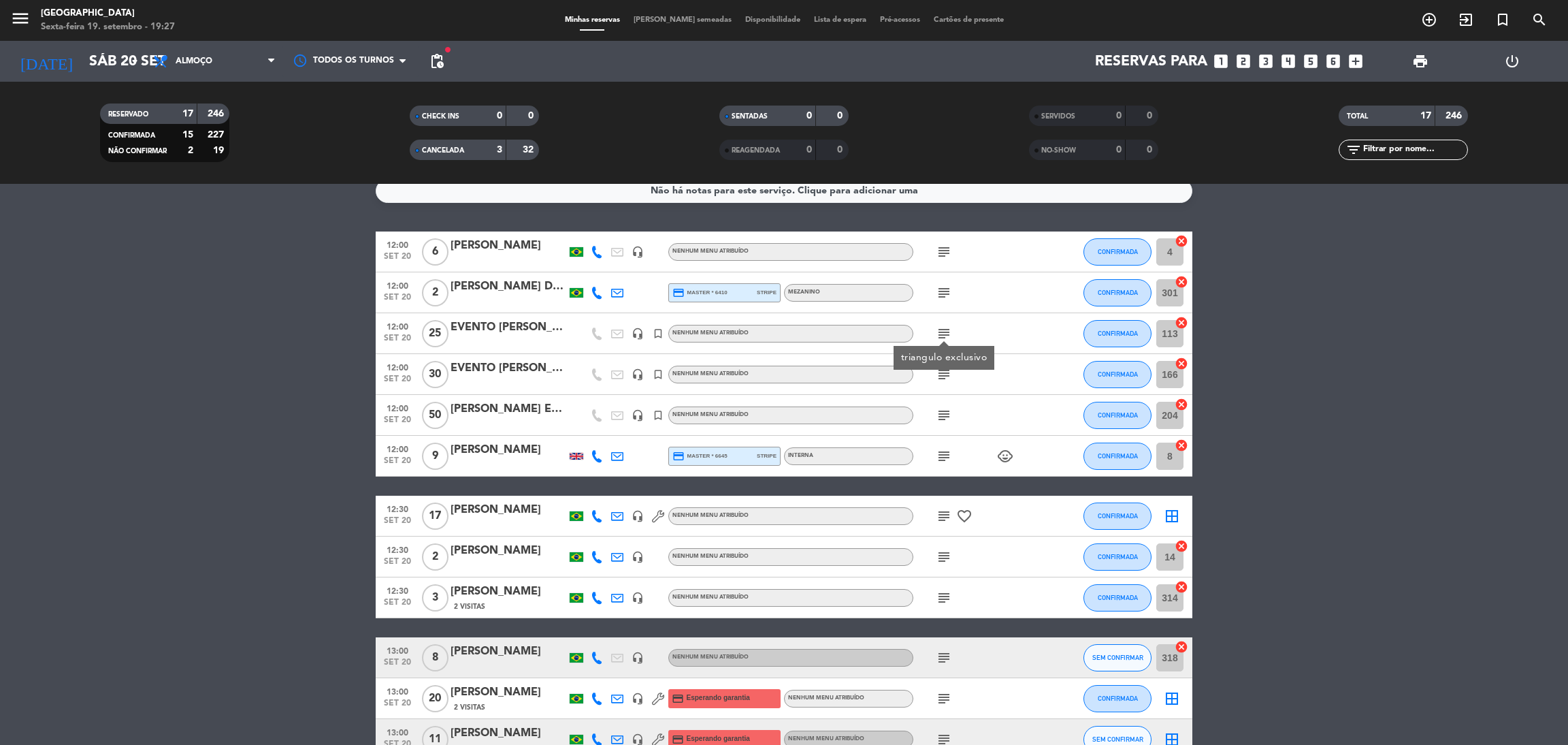
click at [937, 374] on icon "subject" at bounding box center [943, 374] width 16 height 16
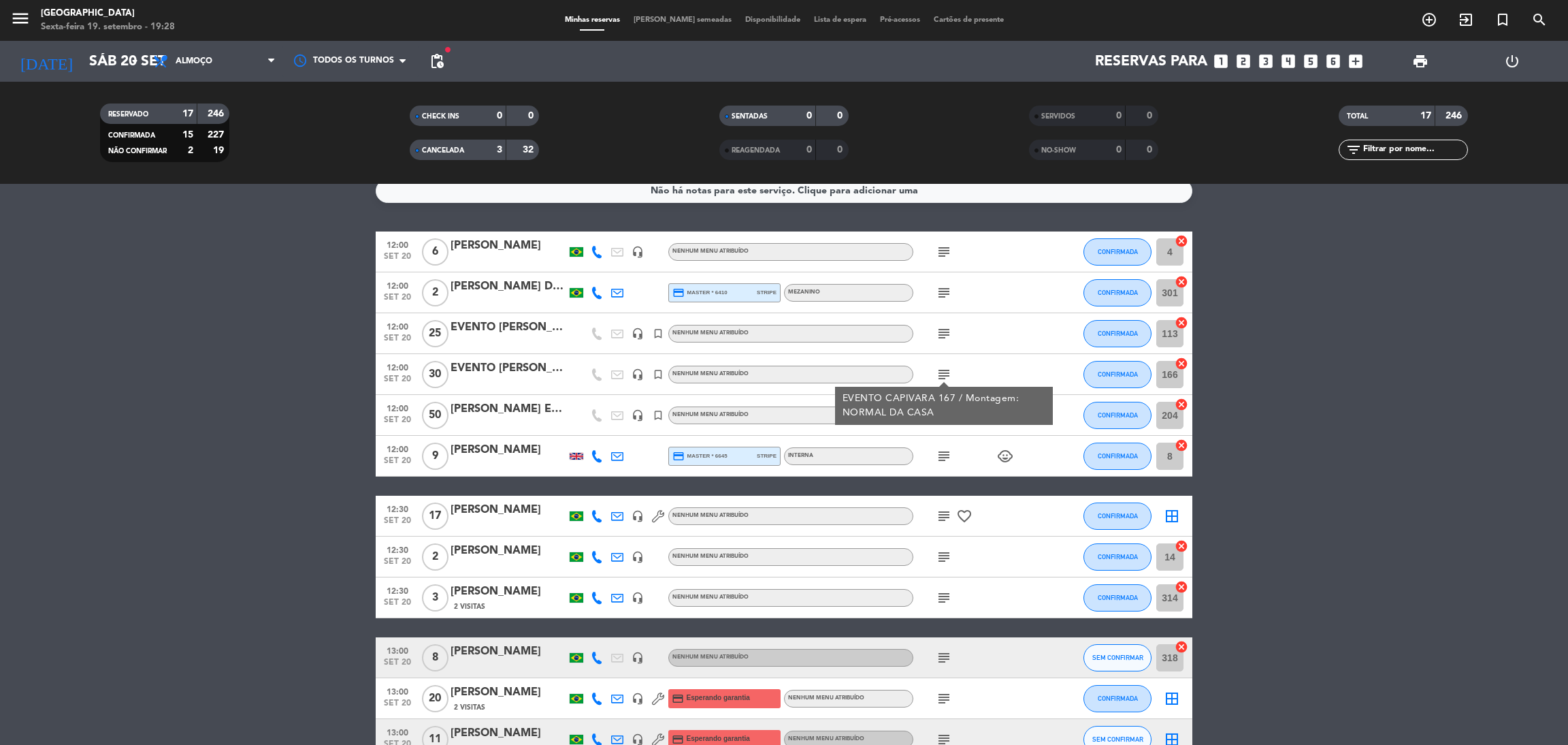
click at [934, 420] on div "EVENTO CAPIVARA 167 / Montagem: NORMAL DA CASA" at bounding box center [943, 406] width 218 height 38
click at [941, 413] on icon "subject" at bounding box center [943, 415] width 16 height 16
click at [940, 454] on icon "subject" at bounding box center [943, 456] width 16 height 16
click at [943, 510] on icon "subject" at bounding box center [943, 516] width 16 height 16
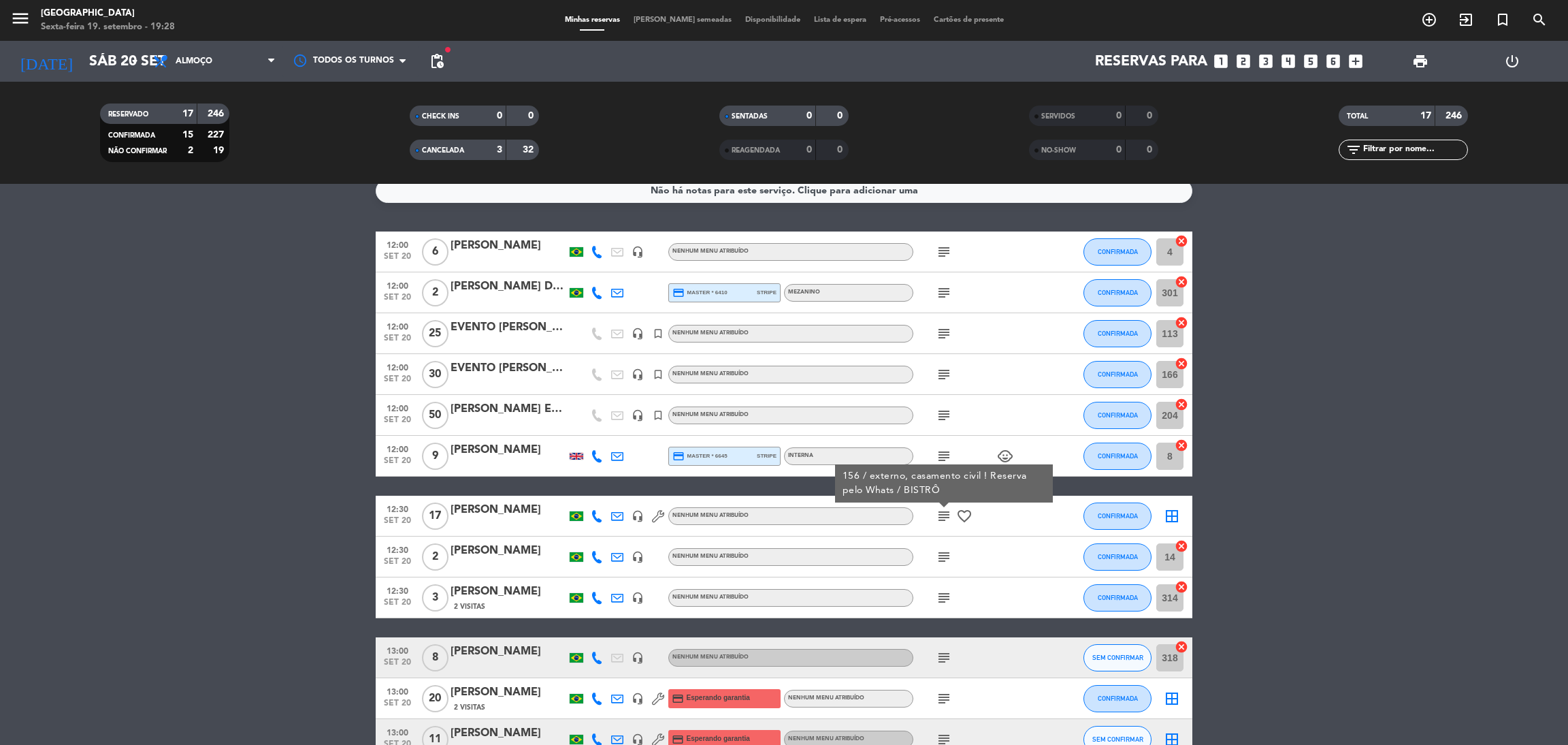
click at [944, 554] on icon "subject" at bounding box center [943, 557] width 16 height 16
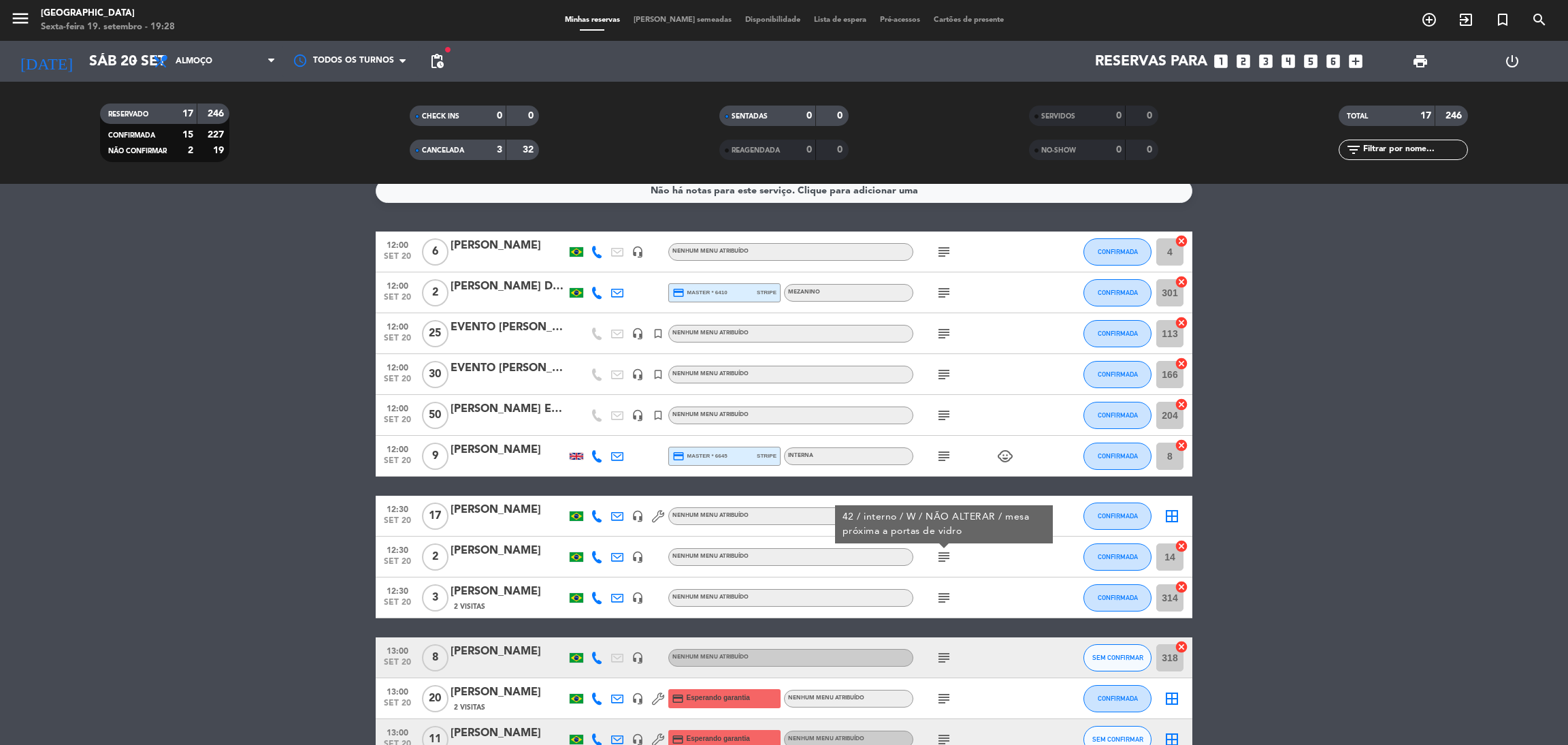
click at [941, 594] on icon "subject" at bounding box center [943, 598] width 16 height 16
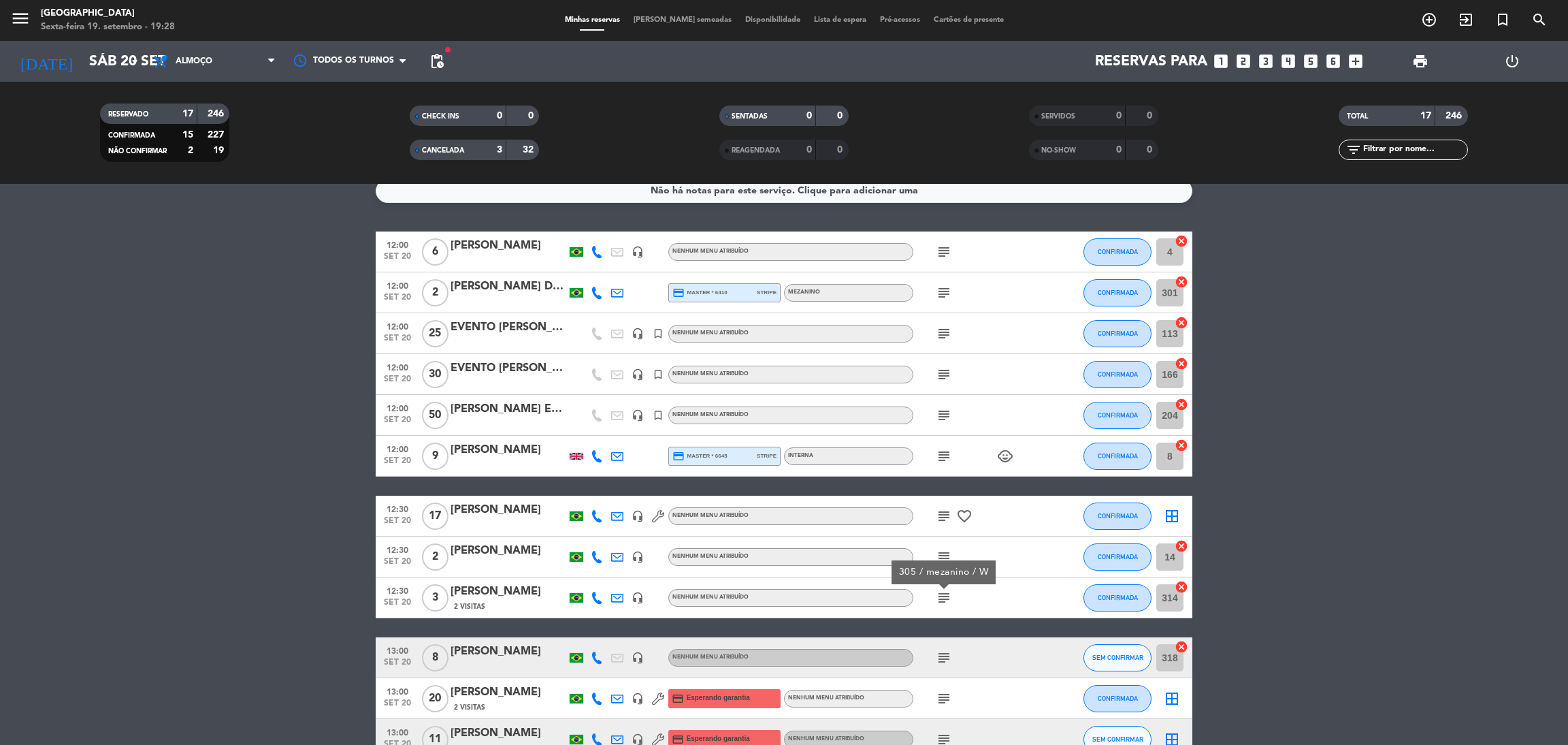
click at [945, 557] on icon "subject" at bounding box center [943, 557] width 16 height 16
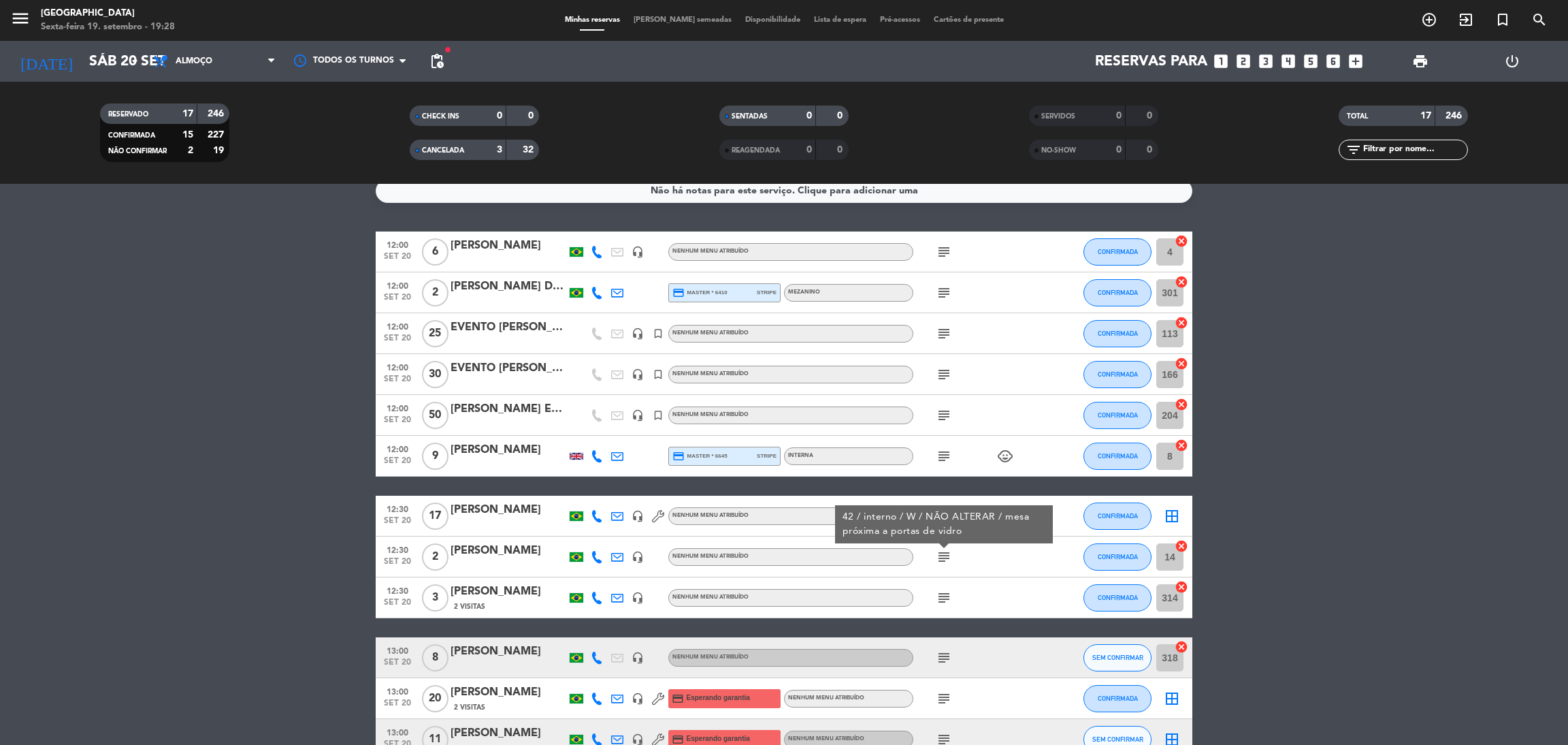
click at [942, 598] on icon "subject" at bounding box center [943, 598] width 16 height 16
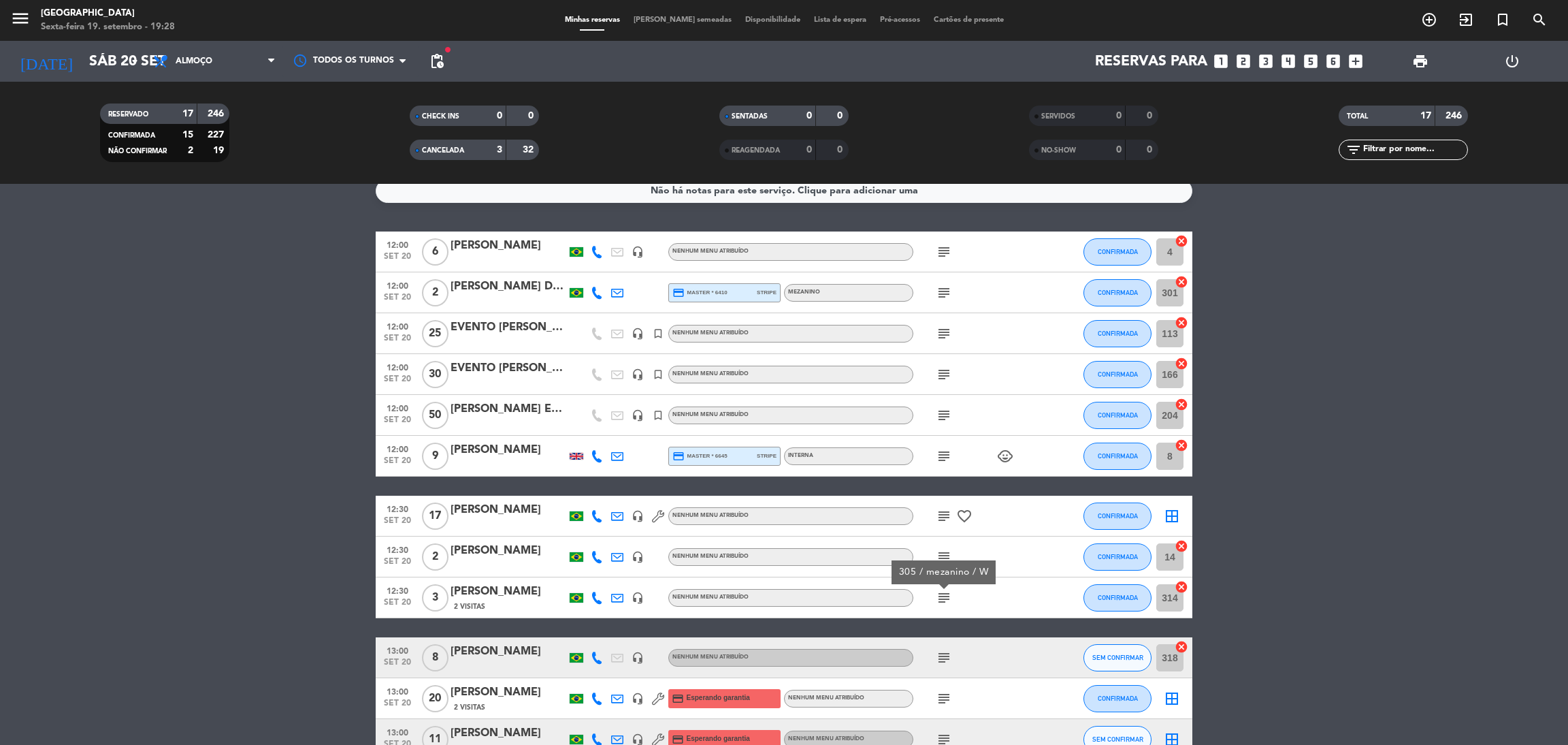
click at [944, 333] on icon "subject" at bounding box center [943, 333] width 16 height 16
click at [1300, 412] on bookings-row "12:00 [DATE] 6 [PERSON_NAME] headset_mic Nenhum menu atribuído subject CONFIRMA…" at bounding box center [784, 598] width 1568 height 733
